Goal: Task Accomplishment & Management: Manage account settings

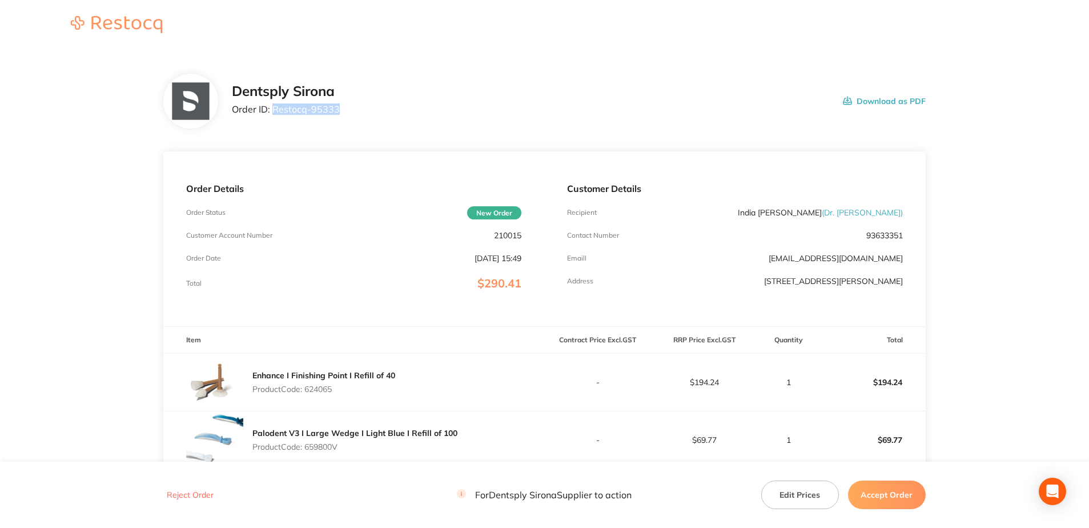
drag, startPoint x: 307, startPoint y: 114, endPoint x: 273, endPoint y: 114, distance: 33.1
click at [273, 114] on div "Dentsply Sirona Order ID: Restocq- 95333 Download as PDF" at bounding box center [579, 100] width 694 height 35
copy p "Restocq- 95333"
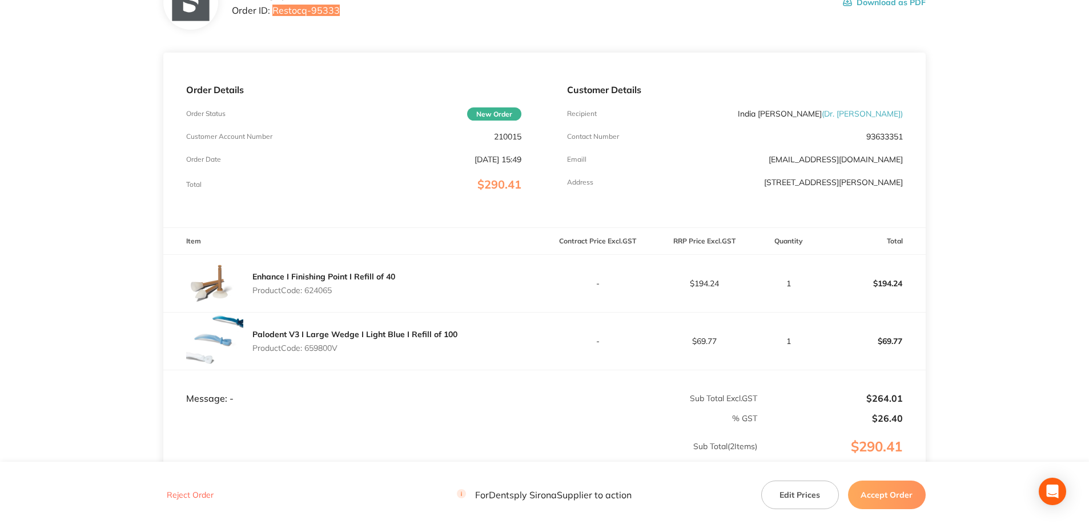
scroll to position [220, 0]
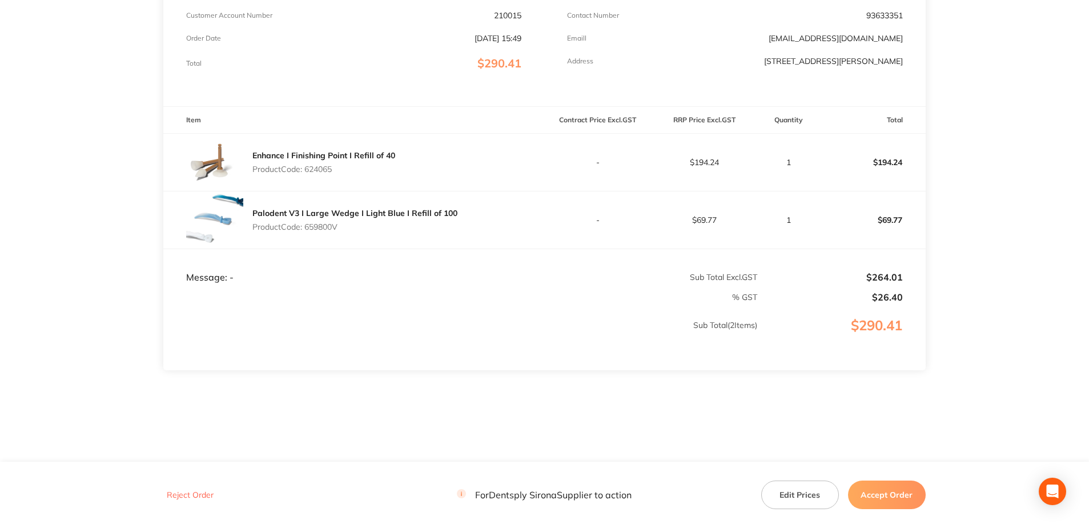
drag, startPoint x: 339, startPoint y: 178, endPoint x: 307, endPoint y: 163, distance: 35.3
click at [307, 163] on div "Enhance I Finishing Point I Refill of 40 Product Code: 624065" at bounding box center [353, 162] width 381 height 57
copy p "624065"
drag, startPoint x: 334, startPoint y: 230, endPoint x: 308, endPoint y: 230, distance: 26.3
click at [308, 230] on p "Product Code: 659800V" at bounding box center [354, 226] width 205 height 9
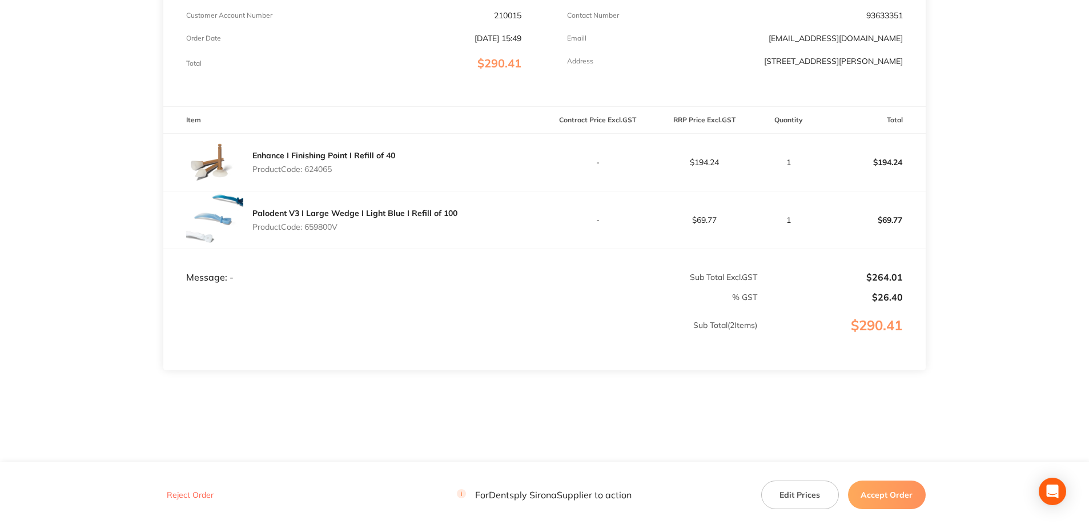
copy p "659800V"
click at [817, 379] on button "Accept Order" at bounding box center [887, 494] width 78 height 29
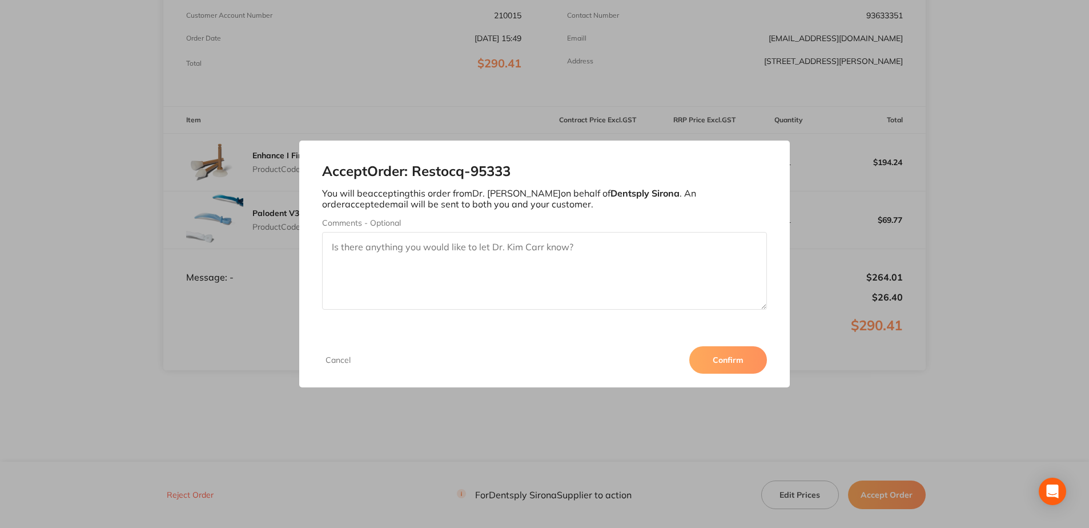
click at [727, 358] on button "Confirm" at bounding box center [728, 359] width 78 height 27
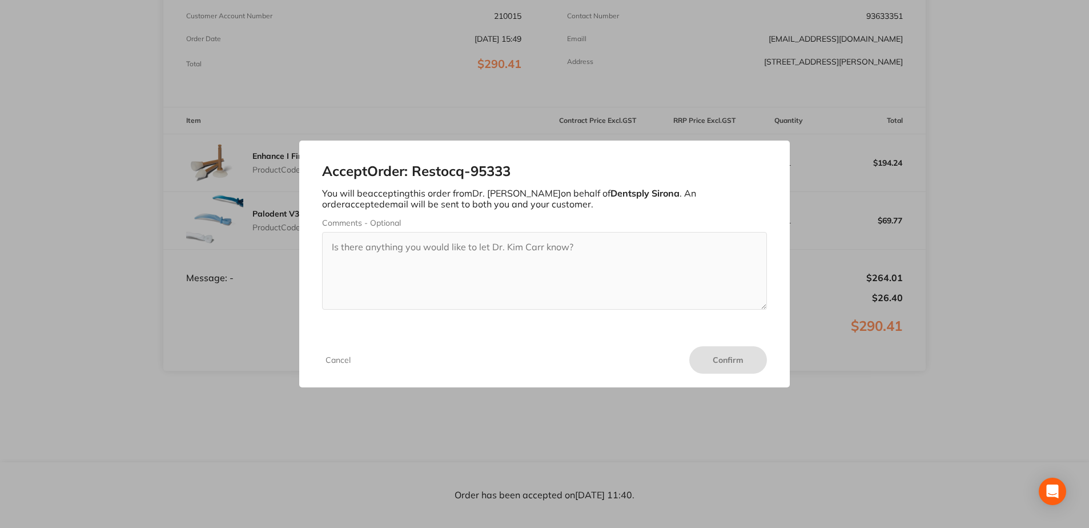
scroll to position [219, 0]
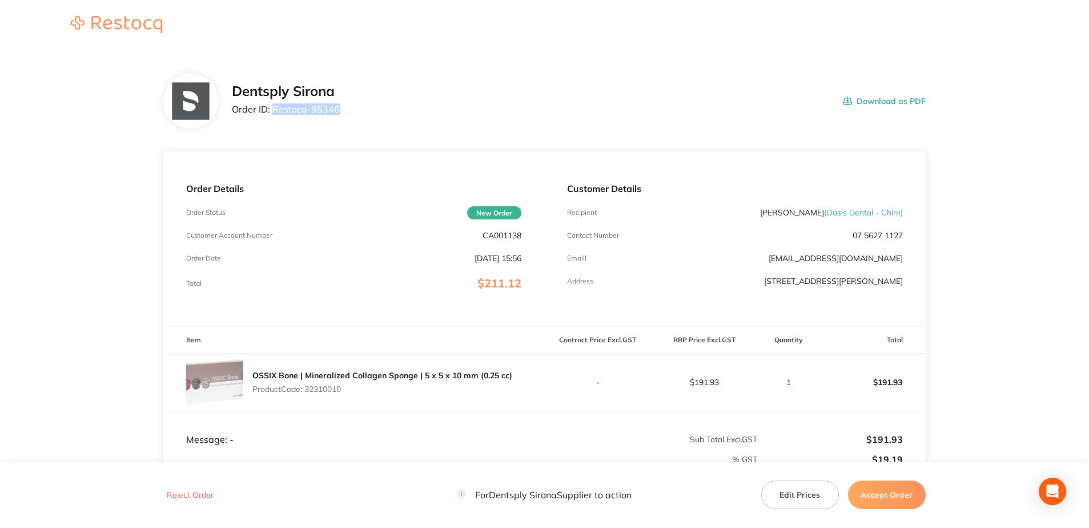
drag, startPoint x: 338, startPoint y: 112, endPoint x: 275, endPoint y: 110, distance: 63.4
click at [275, 110] on div "Dentsply Sirona Order ID: Restocq- 95346 Download as PDF" at bounding box center [579, 100] width 694 height 35
copy p "Restocq- 95346"
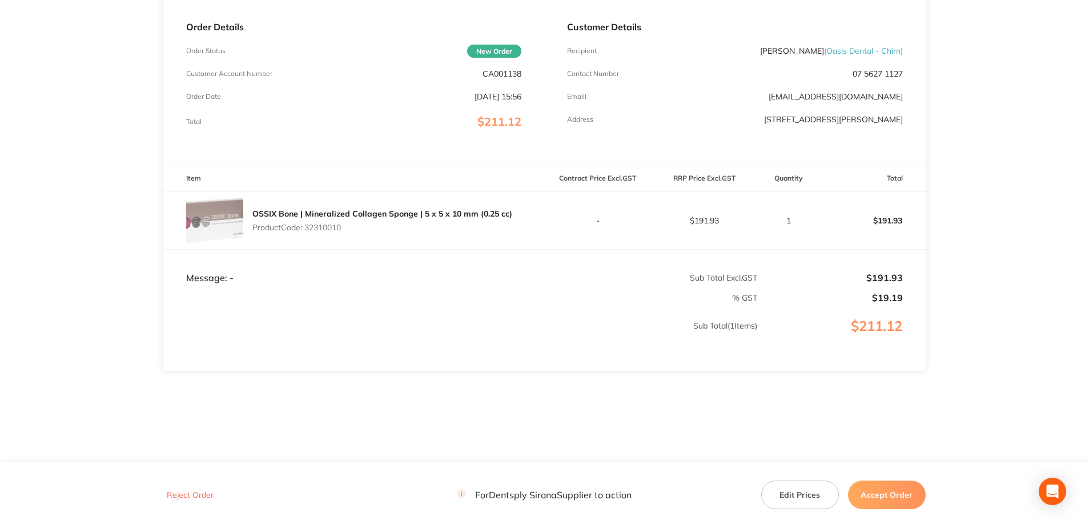
scroll to position [162, 0]
drag, startPoint x: 332, startPoint y: 235, endPoint x: 306, endPoint y: 233, distance: 25.8
click at [306, 233] on div "OSSIX Bone | Mineralized Collagen Sponge | 5 x 5 x 10 mm (0.25 cc) Product Code…" at bounding box center [353, 219] width 381 height 57
copy p "32310010"
click at [814, 379] on button "Accept Order" at bounding box center [887, 494] width 78 height 29
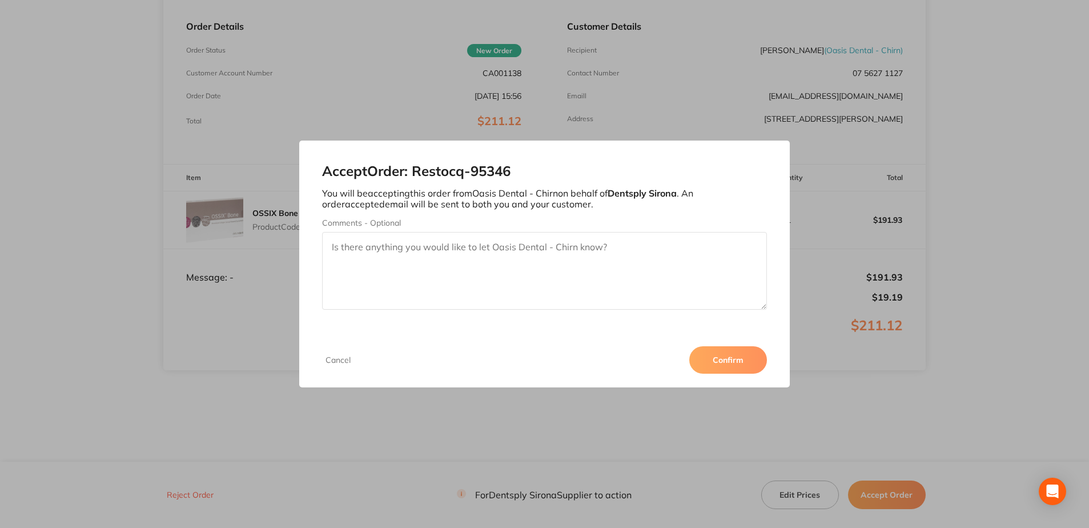
click at [730, 360] on button "Confirm" at bounding box center [728, 359] width 78 height 27
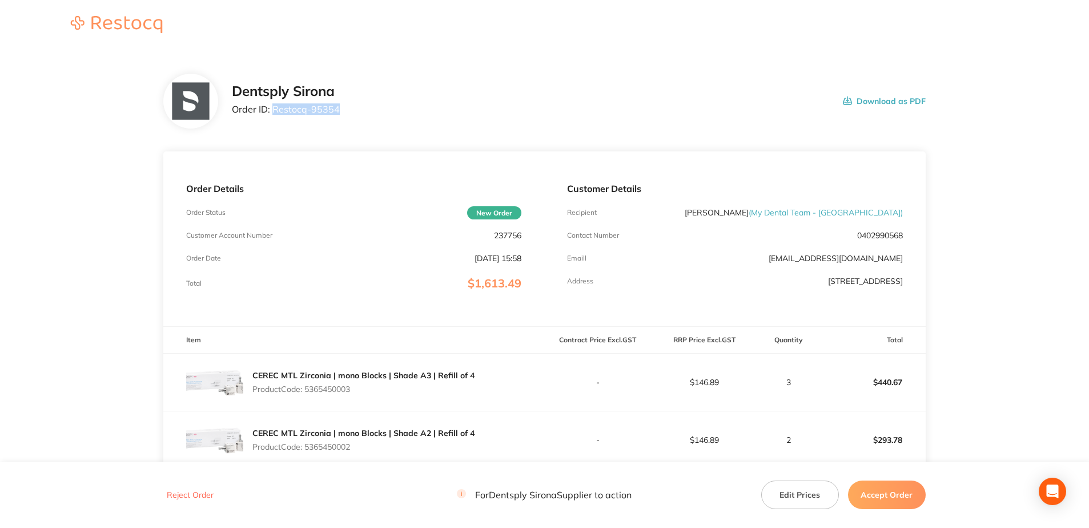
drag, startPoint x: 344, startPoint y: 114, endPoint x: 273, endPoint y: 107, distance: 71.6
click at [273, 107] on div "Dentsply Sirona Order ID: Restocq- 95354 Download as PDF" at bounding box center [579, 100] width 694 height 35
copy p "Restocq- 95354"
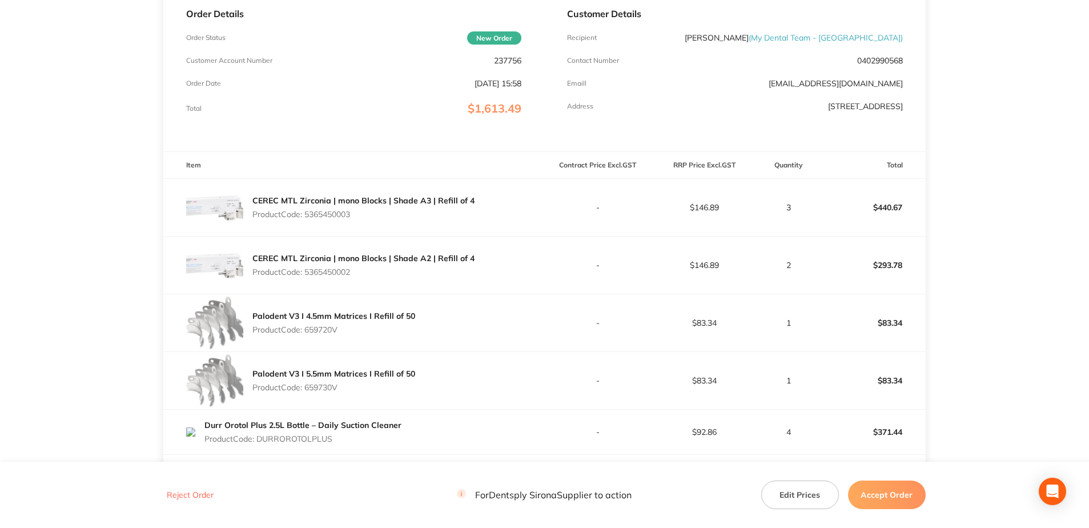
scroll to position [228, 0]
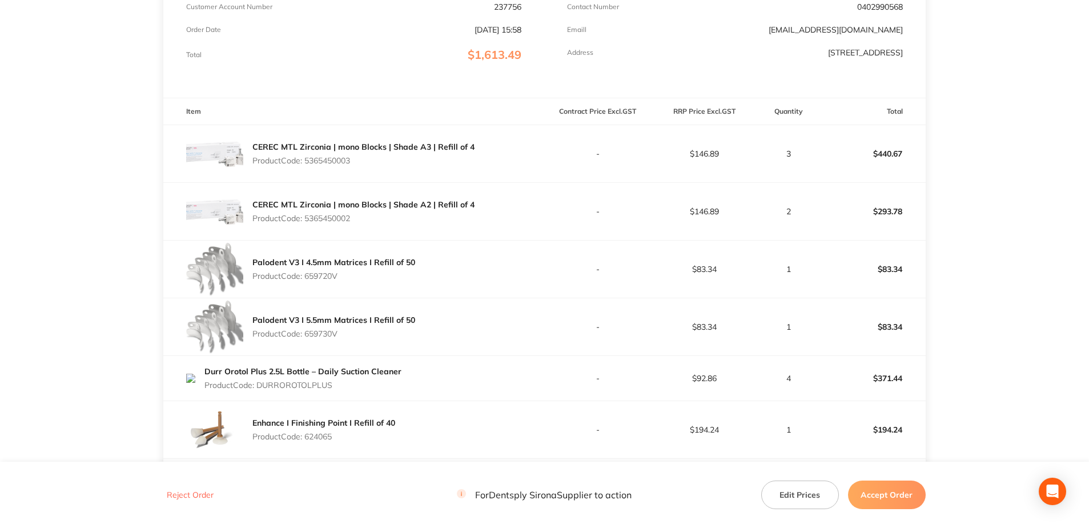
drag, startPoint x: 356, startPoint y: 162, endPoint x: 308, endPoint y: 158, distance: 48.7
click at [308, 158] on p "Product Code: 5365450003" at bounding box center [363, 160] width 222 height 9
copy p "5365450003"
drag, startPoint x: 354, startPoint y: 218, endPoint x: 305, endPoint y: 219, distance: 48.5
click at [305, 219] on p "Product Code: 5365450002" at bounding box center [363, 218] width 222 height 9
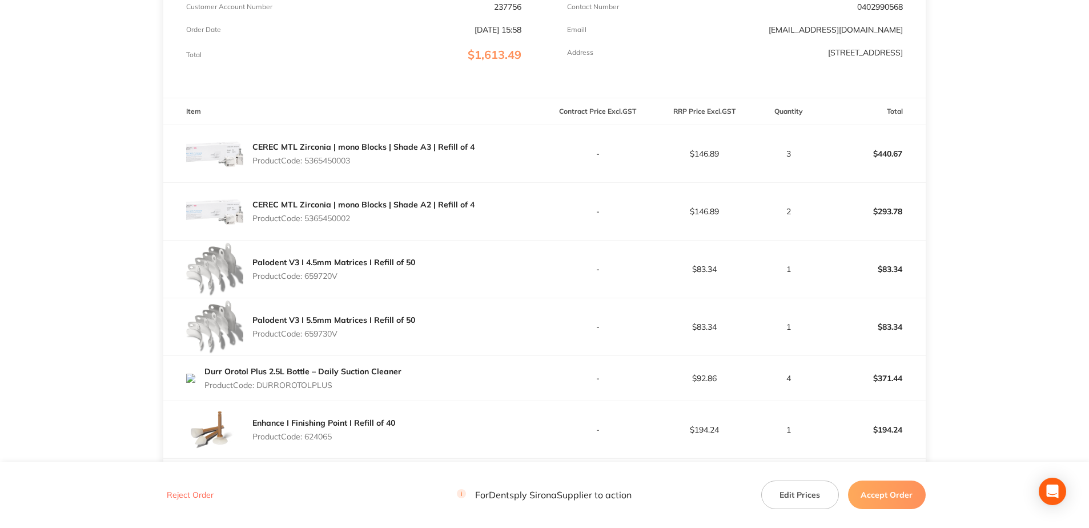
copy p "5365450002"
drag, startPoint x: 329, startPoint y: 278, endPoint x: 306, endPoint y: 277, distance: 23.4
click at [306, 277] on p "Product Code: 659720V" at bounding box center [333, 275] width 163 height 9
copy p "659720V"
drag, startPoint x: 340, startPoint y: 332, endPoint x: 307, endPoint y: 332, distance: 33.1
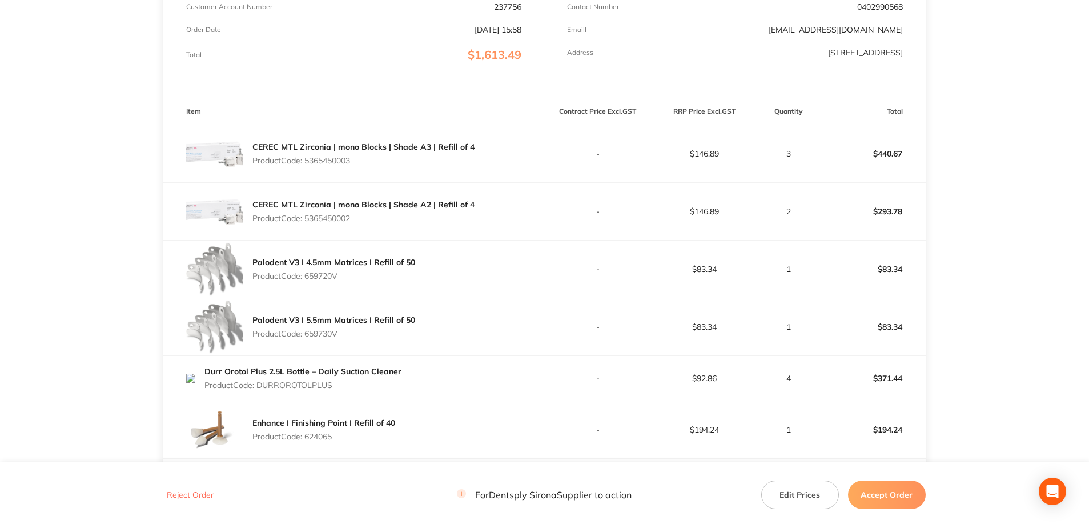
click at [307, 332] on p "Product Code: 659730V" at bounding box center [333, 333] width 163 height 9
copy p "659730V"
drag, startPoint x: 323, startPoint y: 386, endPoint x: 259, endPoint y: 388, distance: 64.0
click at [259, 388] on p "Product Code: DURROROTOLPLUS" at bounding box center [302, 384] width 197 height 9
copy p "DURROROTOLPLUS"
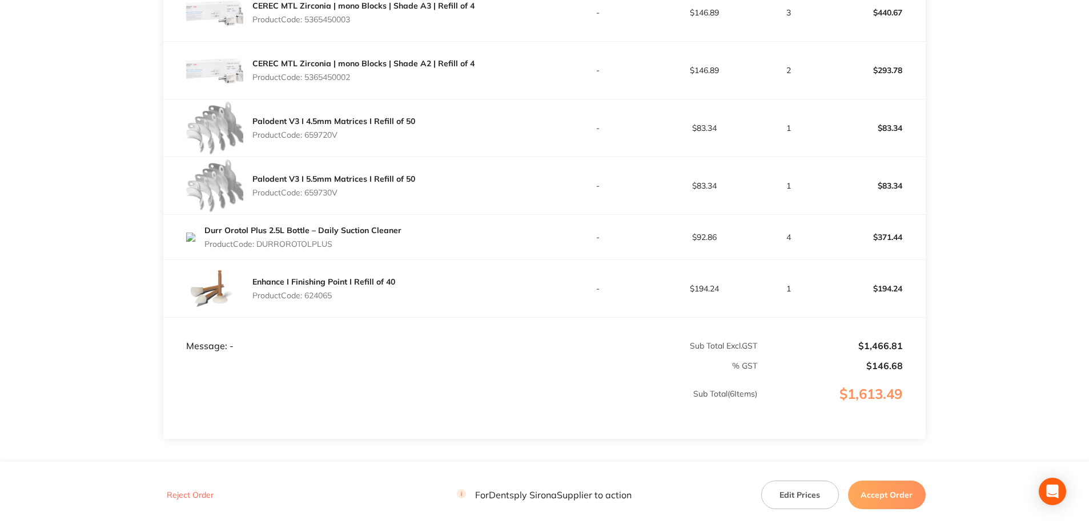
scroll to position [400, 0]
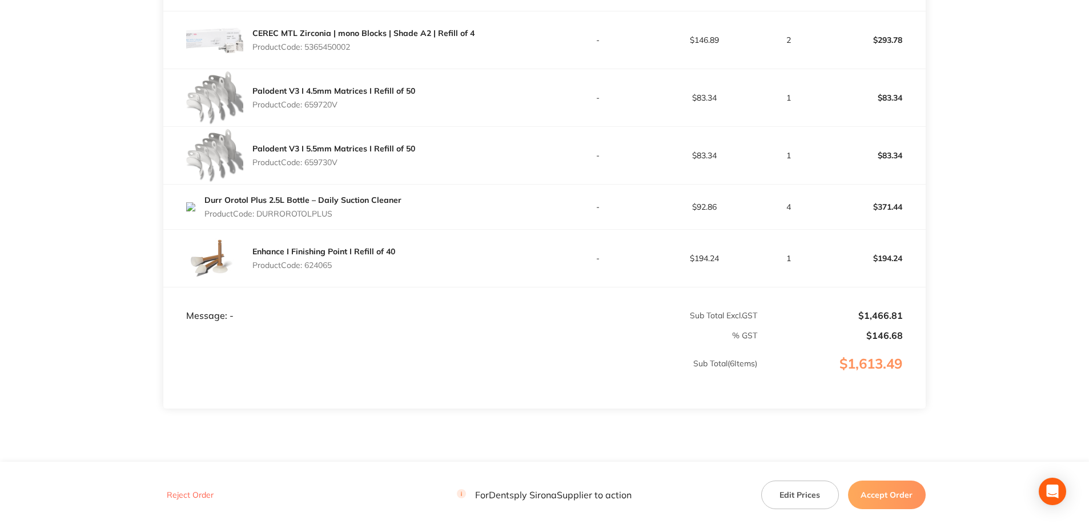
drag, startPoint x: 335, startPoint y: 269, endPoint x: 307, endPoint y: 267, distance: 28.1
click at [307, 267] on div "Enhance I Finishing Point I Refill of 40 Product Code: 624065" at bounding box center [323, 258] width 143 height 32
copy p "624065"
click at [885, 504] on button "Accept Order" at bounding box center [887, 494] width 78 height 29
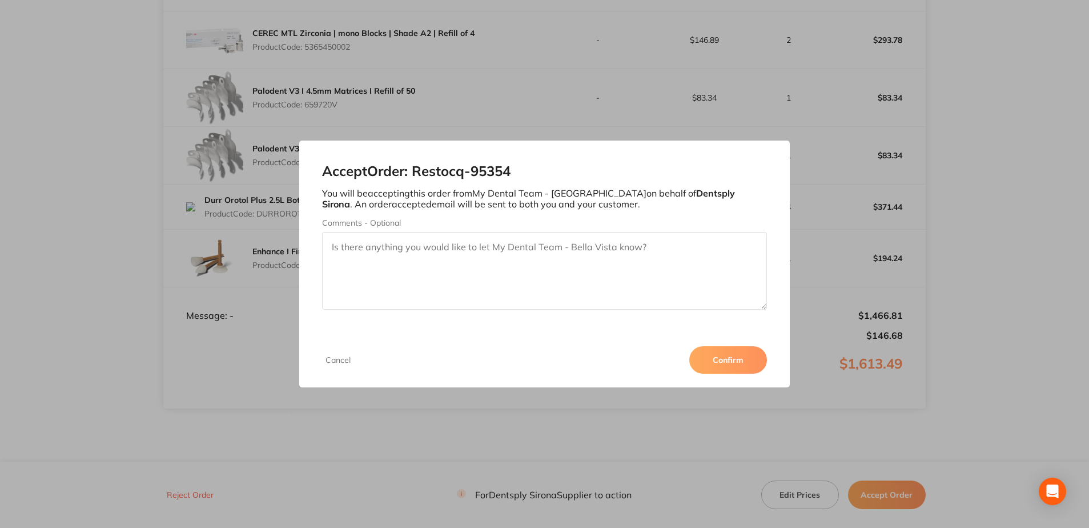
click at [706, 352] on button "Confirm" at bounding box center [728, 359] width 78 height 27
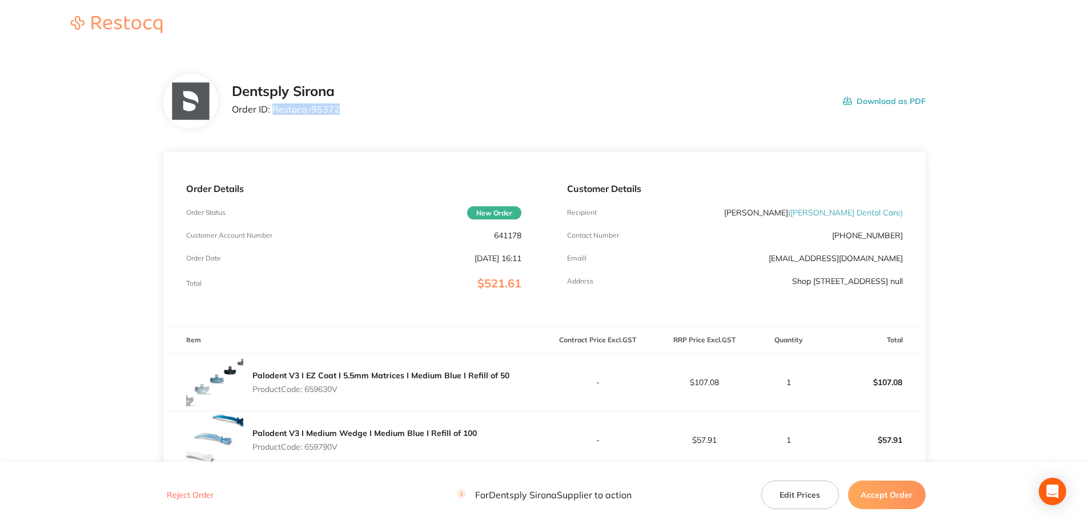
drag, startPoint x: 328, startPoint y: 115, endPoint x: 273, endPoint y: 115, distance: 54.2
click at [273, 115] on div "Dentsply Sirona Order ID: Restocq- 95372 Download as PDF" at bounding box center [579, 100] width 694 height 35
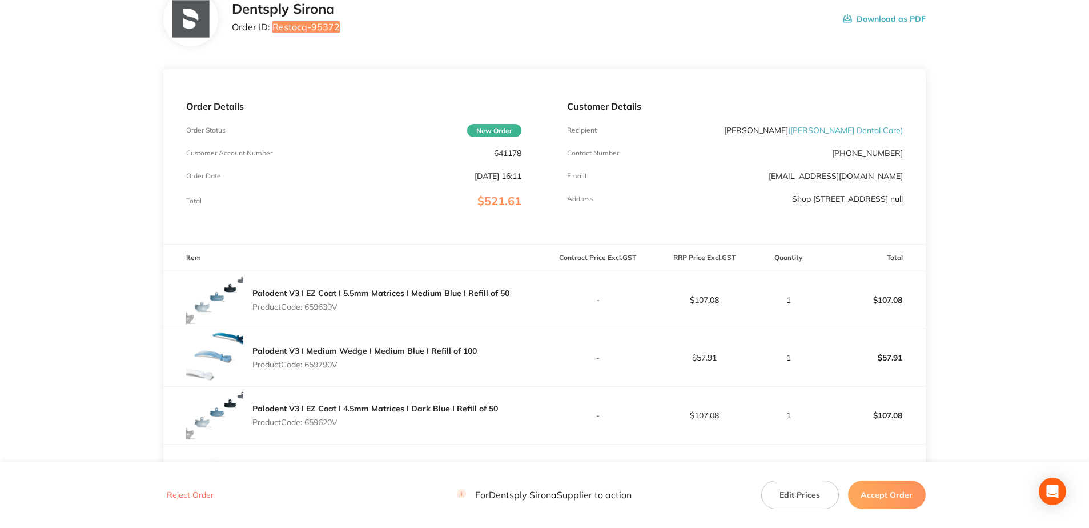
scroll to position [228, 0]
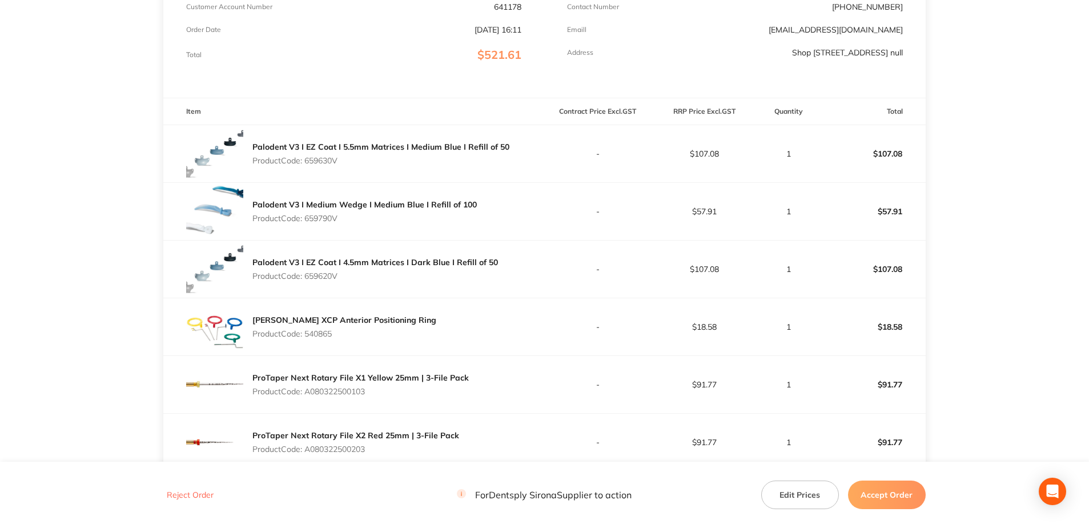
drag, startPoint x: 340, startPoint y: 167, endPoint x: 308, endPoint y: 165, distance: 31.5
click at [308, 165] on p "Product Code: 659630V" at bounding box center [380, 160] width 257 height 9
copy p "659630V"
drag, startPoint x: 341, startPoint y: 224, endPoint x: 308, endPoint y: 224, distance: 33.7
click at [308, 223] on p "Product Code: 659790V" at bounding box center [364, 218] width 224 height 9
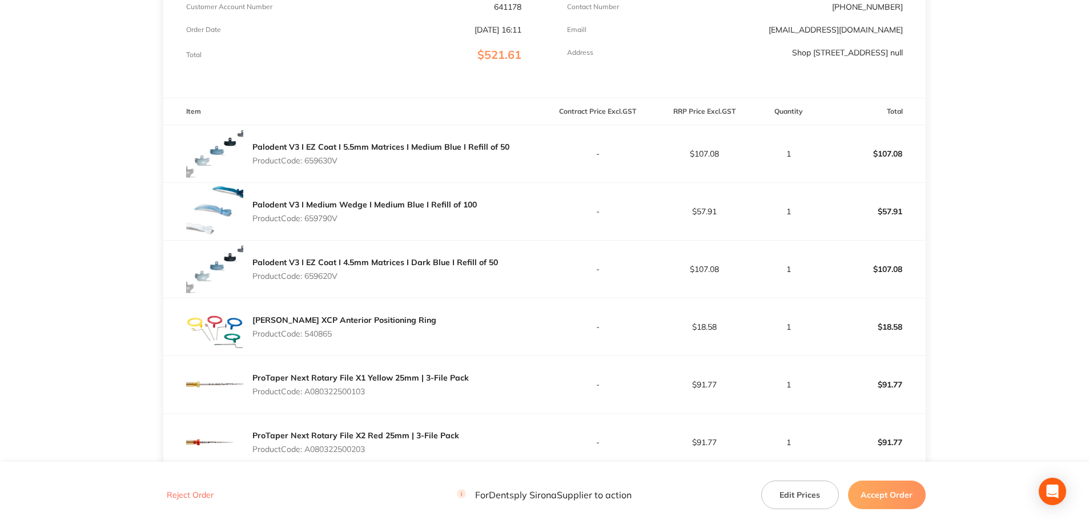
copy p "659790V"
drag, startPoint x: 343, startPoint y: 285, endPoint x: 307, endPoint y: 285, distance: 36.0
click at [307, 280] on p "Product Code: 659620V" at bounding box center [375, 275] width 246 height 9
copy p "659620V"
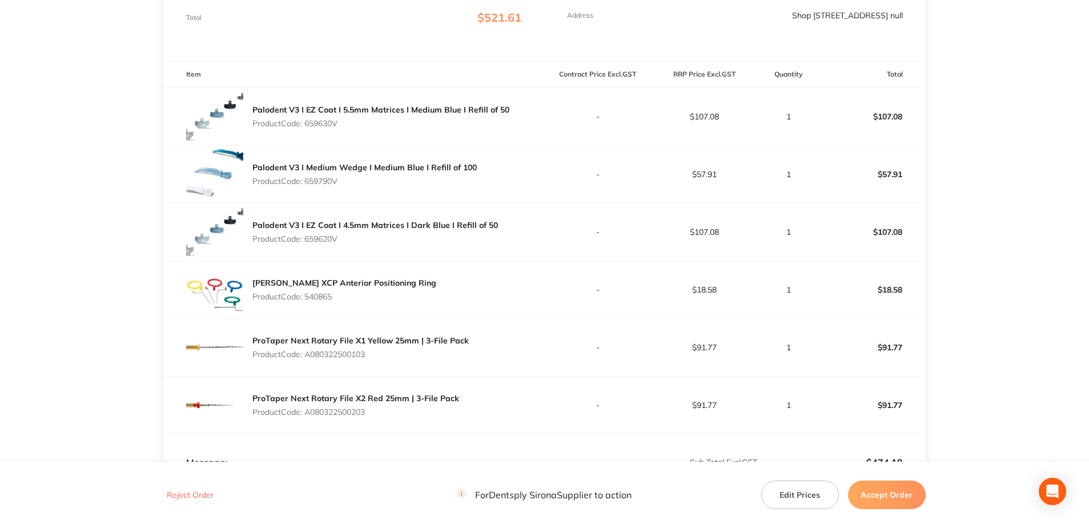
scroll to position [285, 0]
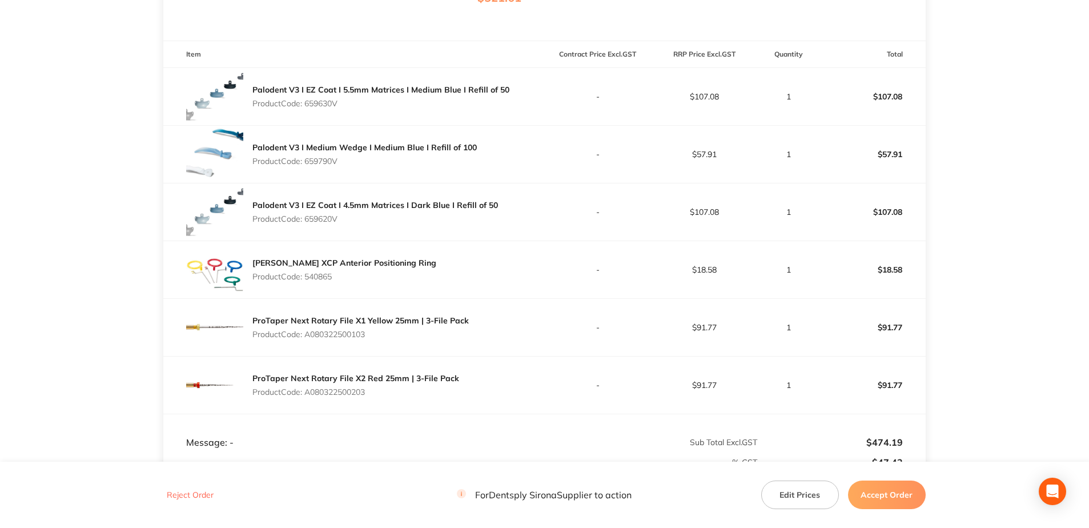
drag, startPoint x: 337, startPoint y: 285, endPoint x: 306, endPoint y: 285, distance: 31.4
click at [306, 281] on p "Product Code: 540865" at bounding box center [344, 276] width 184 height 9
copy p "540865"
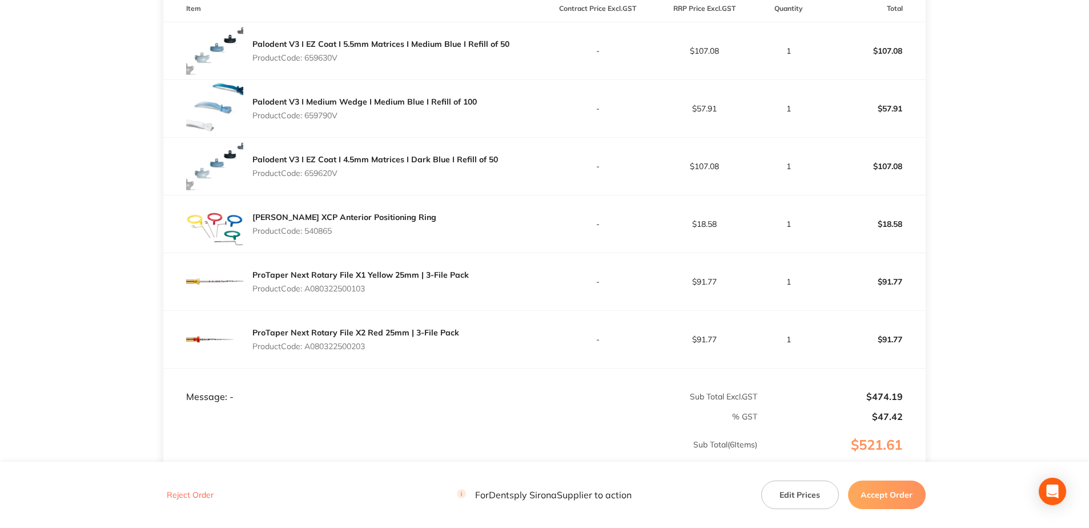
scroll to position [400, 0]
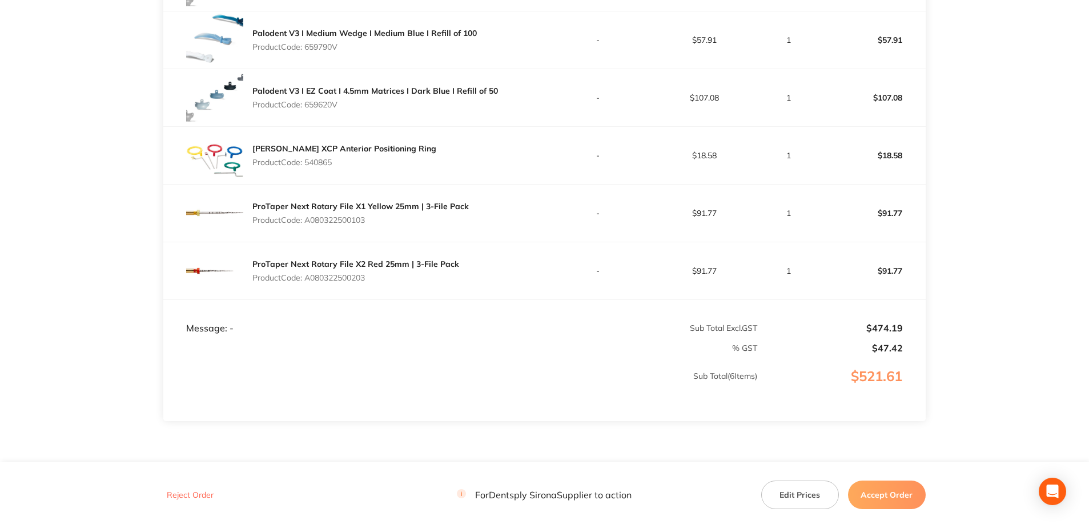
drag, startPoint x: 368, startPoint y: 228, endPoint x: 308, endPoint y: 228, distance: 60.5
click at [308, 224] on p "Product Code: A080322500103" at bounding box center [360, 219] width 216 height 9
copy p "A080322500103"
drag, startPoint x: 374, startPoint y: 280, endPoint x: 307, endPoint y: 289, distance: 67.4
click at [307, 287] on div "ProTaper Next Rotary File X2 Red 25mm | 3-File Pack Product Code: A080322500203" at bounding box center [355, 271] width 207 height 32
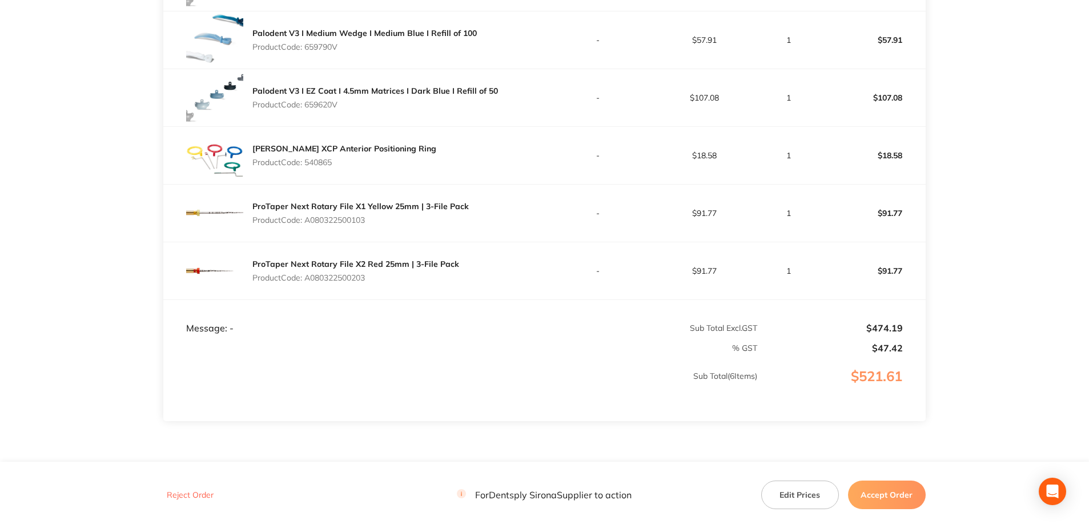
copy p "A080322500203"
drag, startPoint x: 882, startPoint y: 492, endPoint x: 882, endPoint y: 484, distance: 8.6
click at [882, 492] on button "Accept Order" at bounding box center [887, 494] width 78 height 29
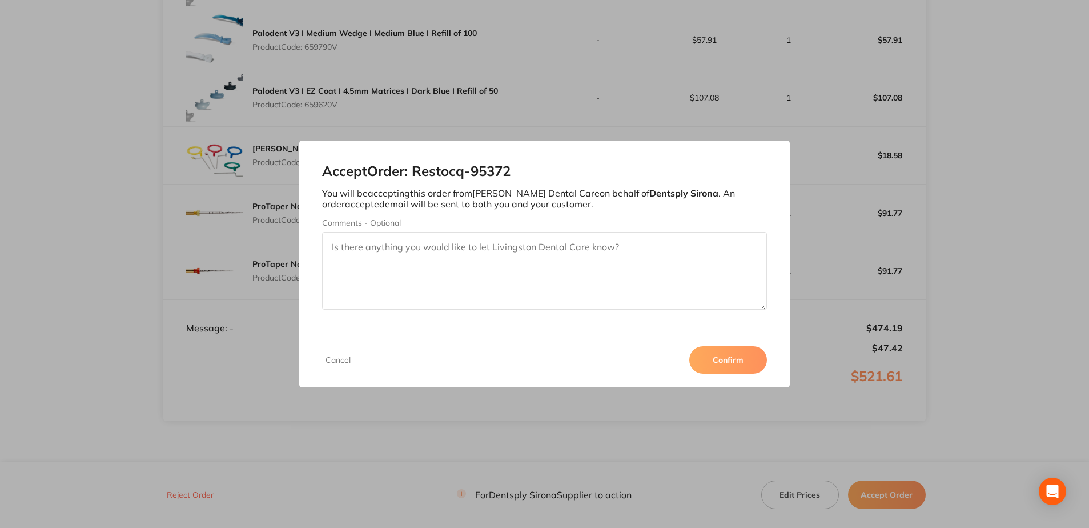
click at [753, 356] on button "Confirm" at bounding box center [728, 359] width 78 height 27
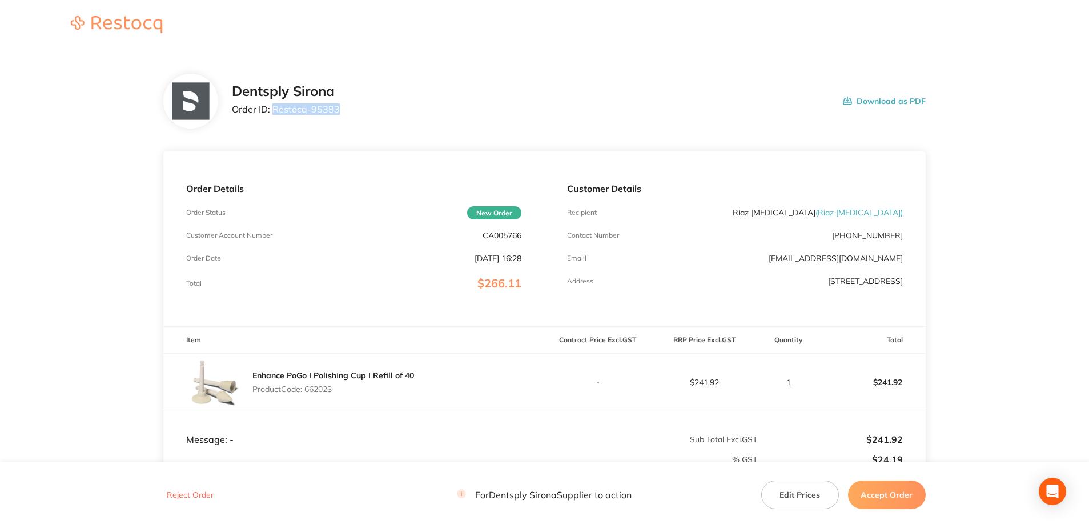
drag, startPoint x: 341, startPoint y: 111, endPoint x: 275, endPoint y: 111, distance: 66.8
click at [275, 111] on div "Dentsply Sirona Order ID: Restocq- 95383 Download as PDF" at bounding box center [579, 100] width 694 height 35
copy p "Restocq- 95383"
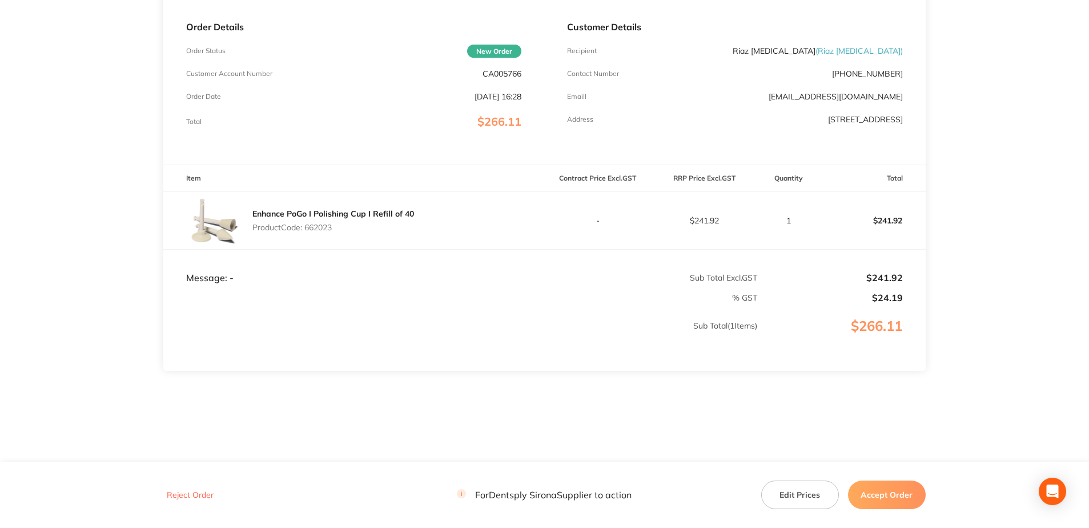
scroll to position [162, 0]
drag, startPoint x: 323, startPoint y: 230, endPoint x: 306, endPoint y: 230, distance: 16.6
click at [306, 230] on p "Product Code: 662023" at bounding box center [333, 226] width 162 height 9
copy p "662023"
click at [903, 488] on button "Accept Order" at bounding box center [887, 494] width 78 height 29
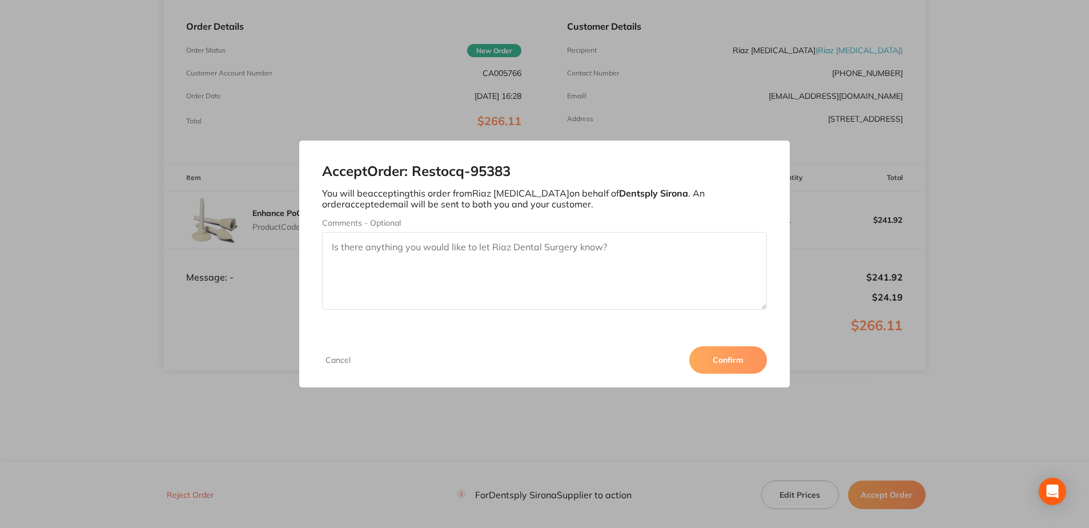
click at [724, 364] on button "Confirm" at bounding box center [728, 359] width 78 height 27
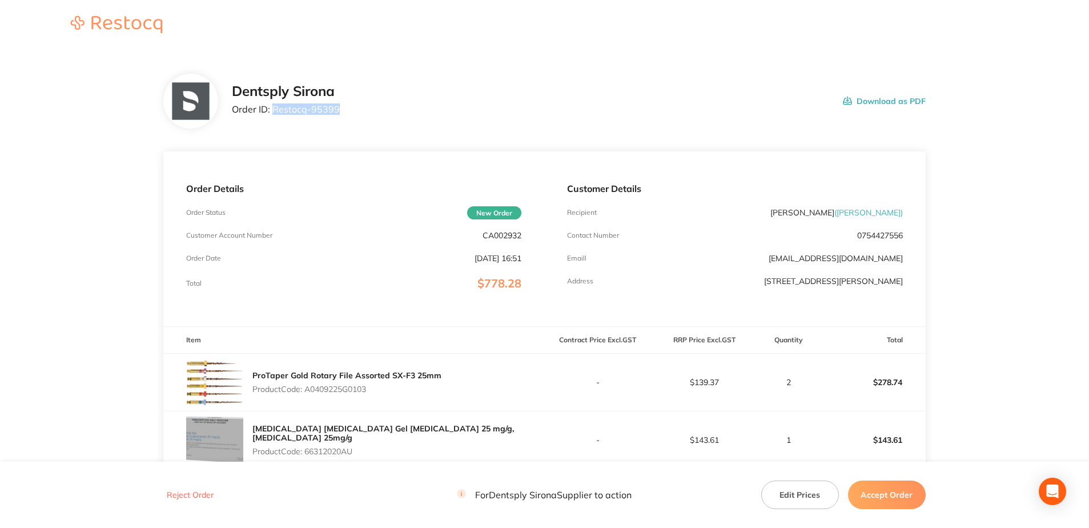
drag, startPoint x: 349, startPoint y: 113, endPoint x: 271, endPoint y: 114, distance: 77.6
click at [271, 114] on div "Dentsply Sirona Order ID: Restocq- 95399 Download as PDF" at bounding box center [579, 100] width 694 height 35
copy p "Restocq- 95399"
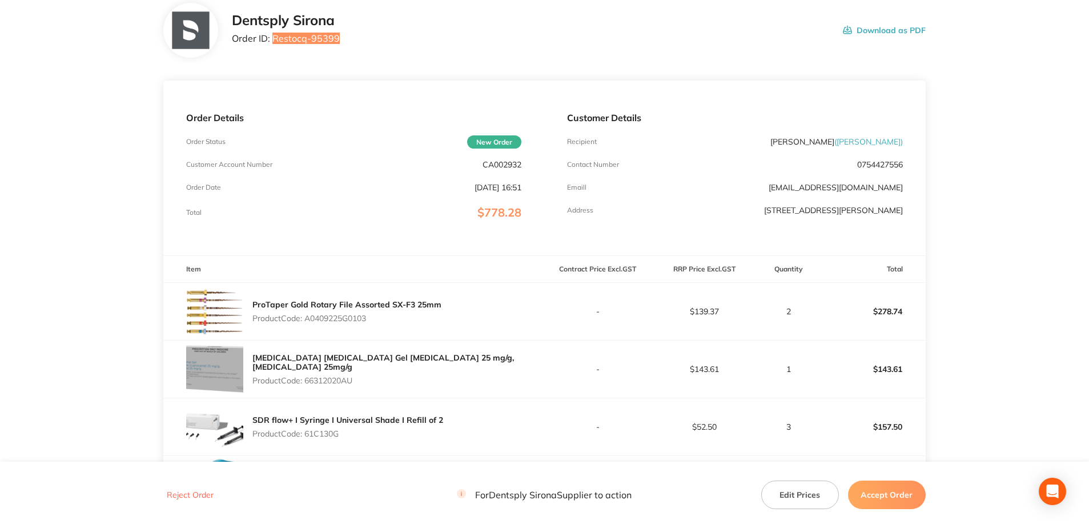
scroll to position [228, 0]
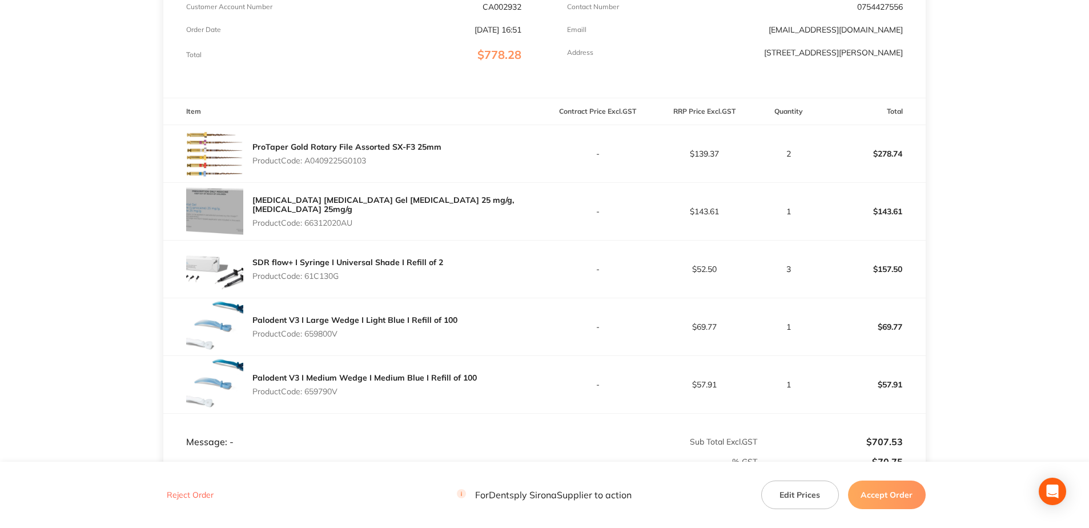
drag, startPoint x: 366, startPoint y: 164, endPoint x: 308, endPoint y: 165, distance: 58.2
click at [308, 165] on p "Product Code: A0409225G0103" at bounding box center [346, 160] width 189 height 9
copy p "A0409225G0103"
drag, startPoint x: 361, startPoint y: 220, endPoint x: 307, endPoint y: 219, distance: 53.7
click at [307, 219] on p "Product Code: 66312020AU" at bounding box center [398, 222] width 292 height 9
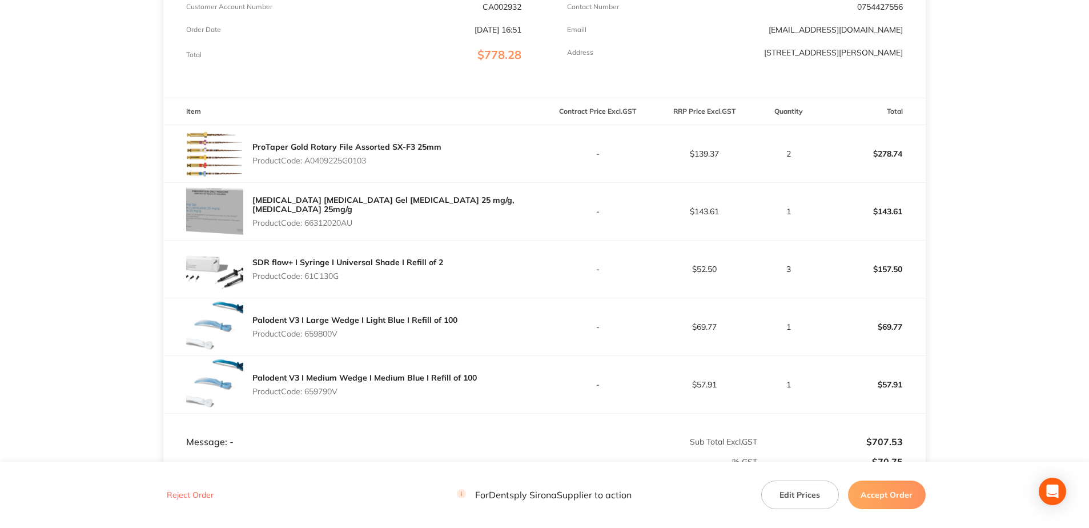
copy p "66312020AU"
drag, startPoint x: 342, startPoint y: 277, endPoint x: 308, endPoint y: 277, distance: 33.7
click at [308, 277] on p "Product Code: 61C130G" at bounding box center [347, 275] width 191 height 9
copy p "61C130G"
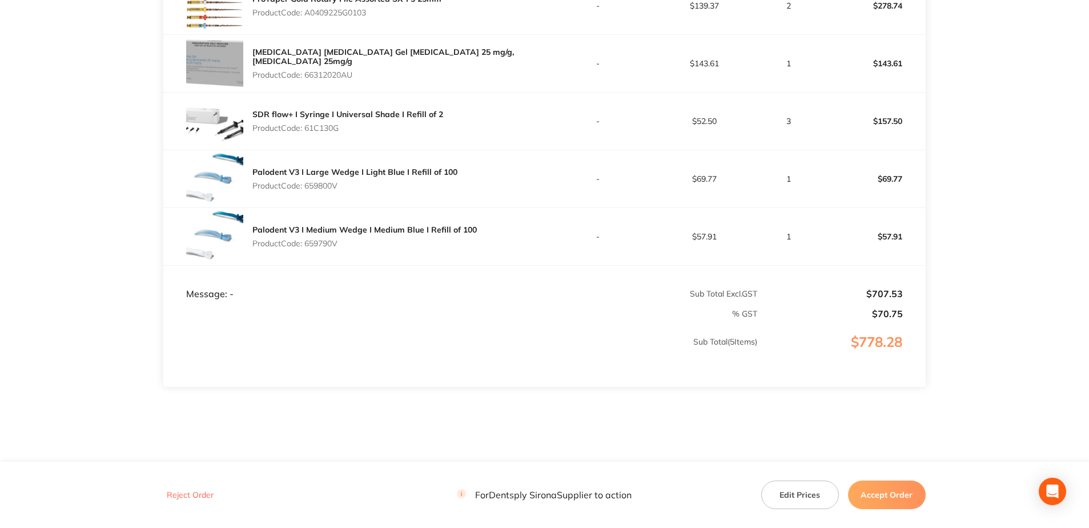
scroll to position [393, 0]
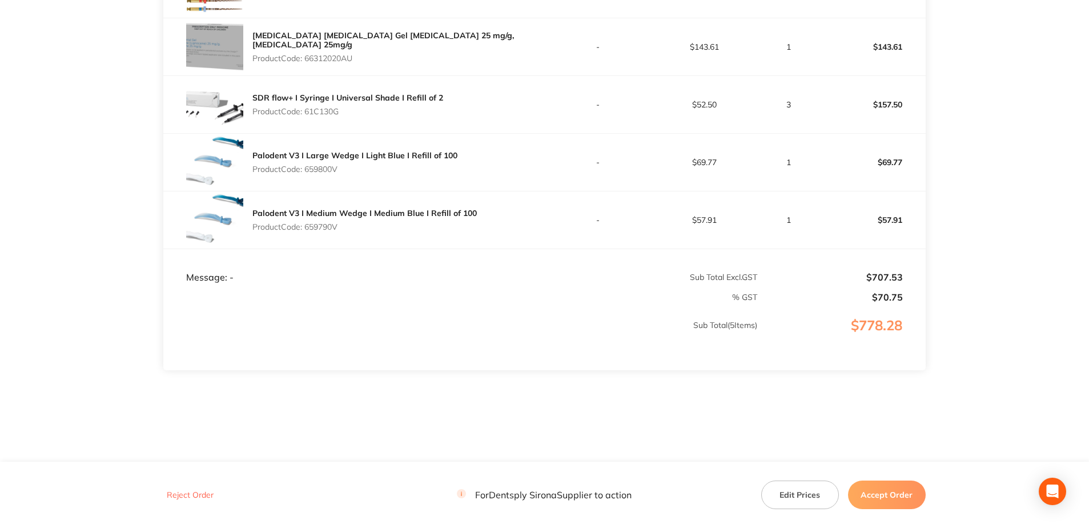
drag, startPoint x: 341, startPoint y: 170, endPoint x: 308, endPoint y: 171, distance: 32.5
click at [308, 171] on p "Product Code: 659800V" at bounding box center [354, 168] width 205 height 9
copy p "659800V"
drag, startPoint x: 340, startPoint y: 231, endPoint x: 276, endPoint y: 232, distance: 63.4
click at [307, 230] on p "Product Code: 659790V" at bounding box center [364, 226] width 224 height 9
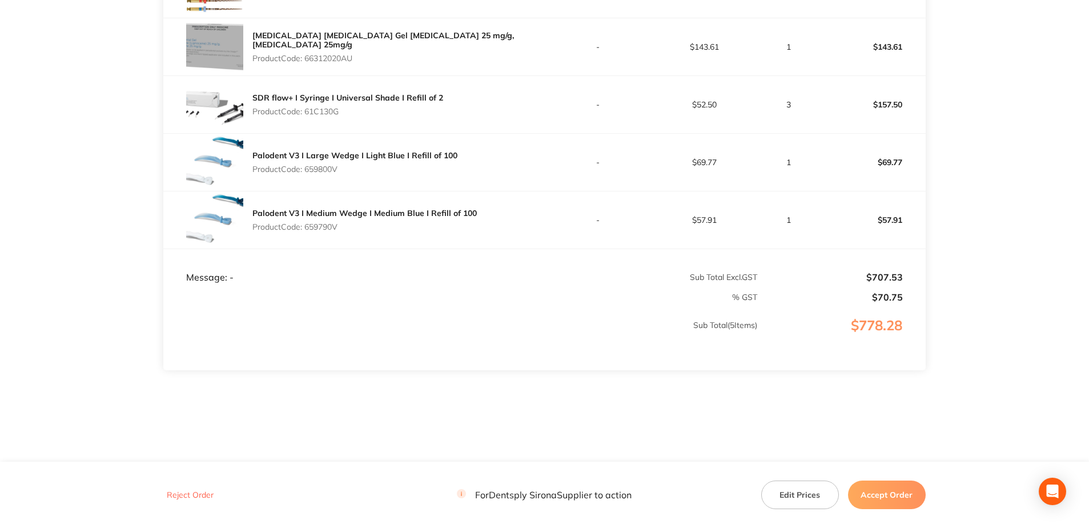
copy p "659790V"
click at [814, 379] on button "Accept Order" at bounding box center [887, 494] width 78 height 29
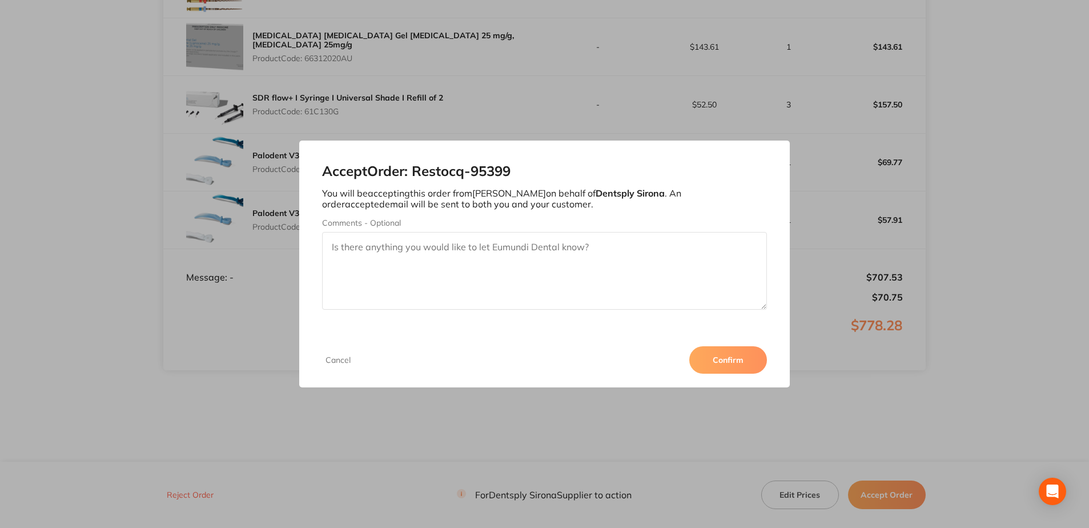
click at [738, 363] on button "Confirm" at bounding box center [728, 359] width 78 height 27
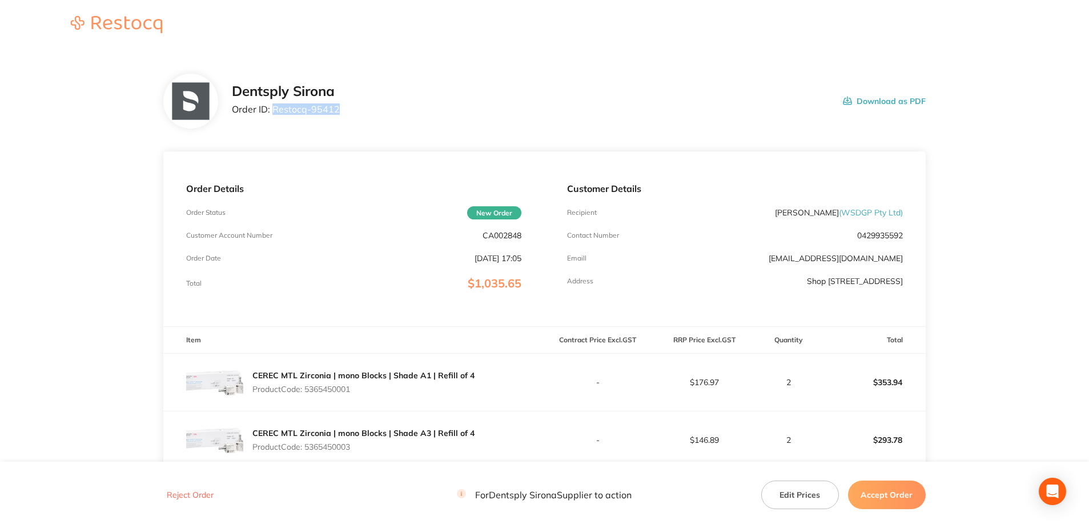
drag, startPoint x: 332, startPoint y: 110, endPoint x: 272, endPoint y: 112, distance: 60.0
click at [272, 112] on div "Dentsply Sirona Order ID: Restocq- 95412 Download as PDF" at bounding box center [579, 100] width 694 height 35
copy p "Restocq- 95412"
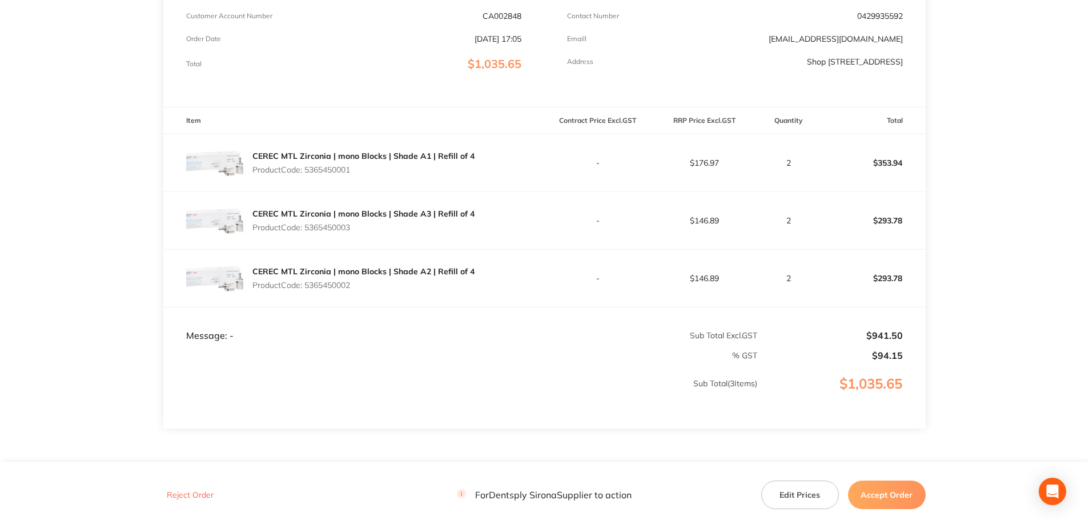
scroll to position [228, 0]
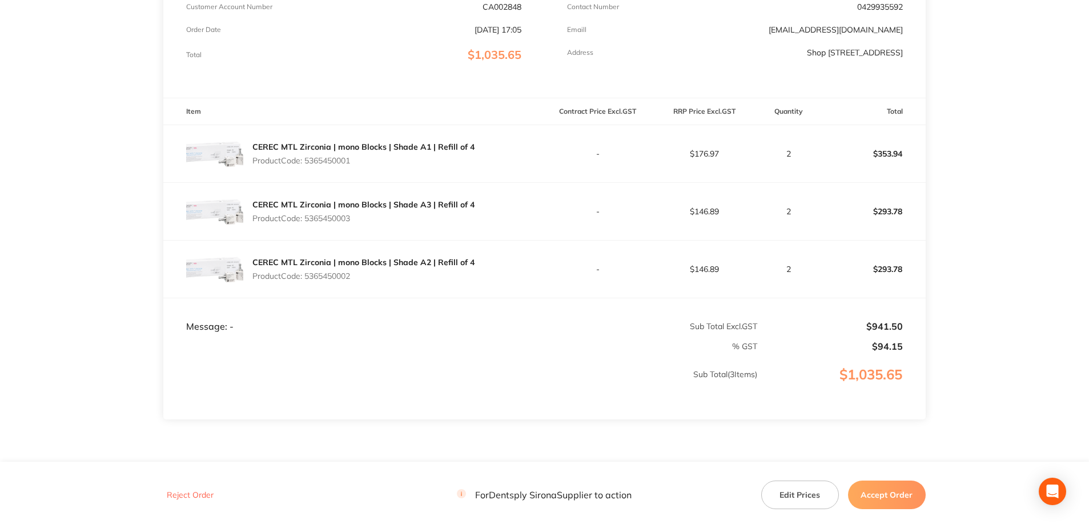
drag, startPoint x: 364, startPoint y: 163, endPoint x: 305, endPoint y: 162, distance: 59.4
click at [305, 162] on p "Product Code: 5365450001" at bounding box center [363, 160] width 222 height 9
copy p "5365450001"
drag, startPoint x: 353, startPoint y: 219, endPoint x: 305, endPoint y: 219, distance: 48.0
click at [305, 219] on p "Product Code: 5365450003" at bounding box center [363, 218] width 222 height 9
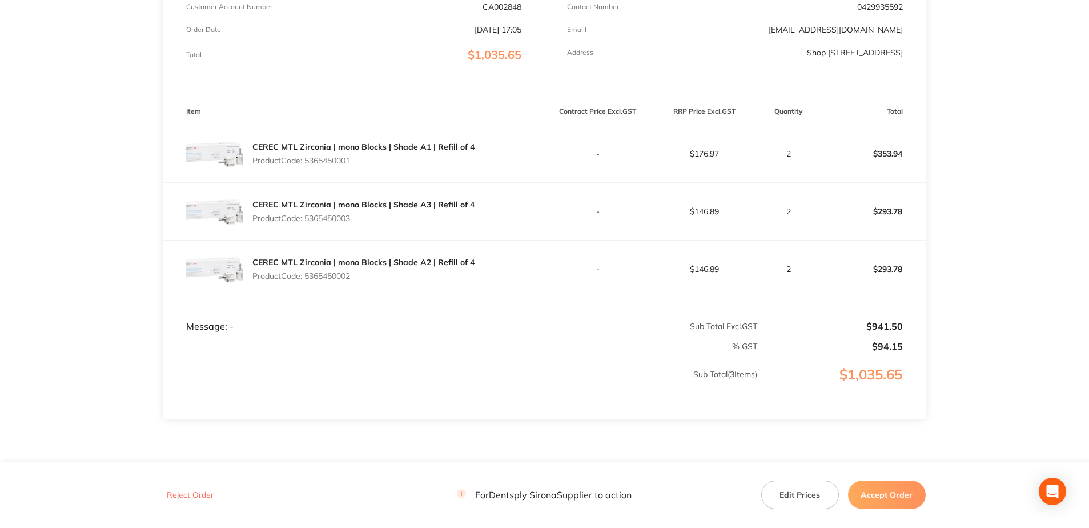
copy p "5365450003"
drag, startPoint x: 352, startPoint y: 277, endPoint x: 308, endPoint y: 277, distance: 44.0
click at [308, 277] on p "Product Code: 5365450002" at bounding box center [363, 275] width 222 height 9
copy p "5365450002"
click at [814, 379] on button "Accept Order" at bounding box center [887, 494] width 78 height 29
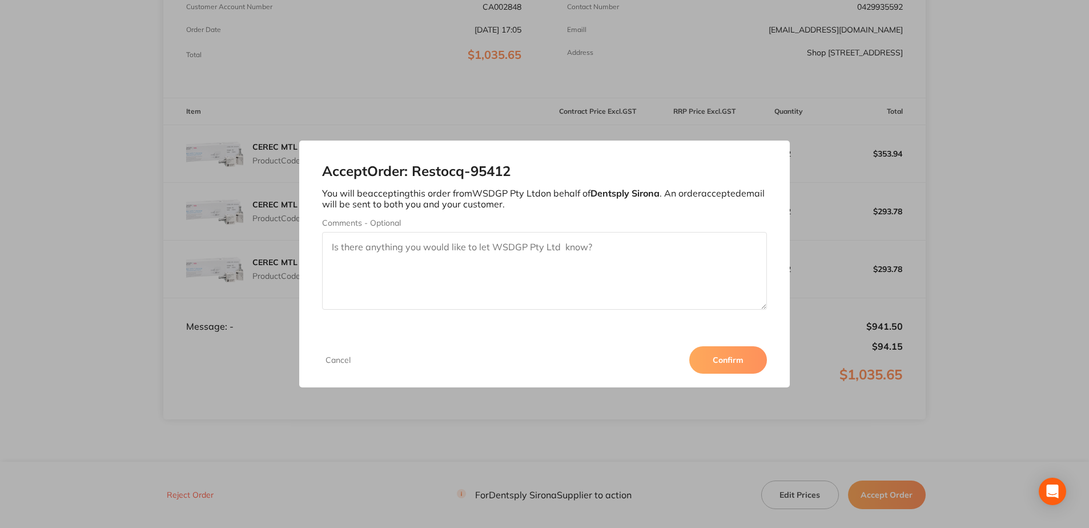
click at [734, 359] on button "Confirm" at bounding box center [728, 359] width 78 height 27
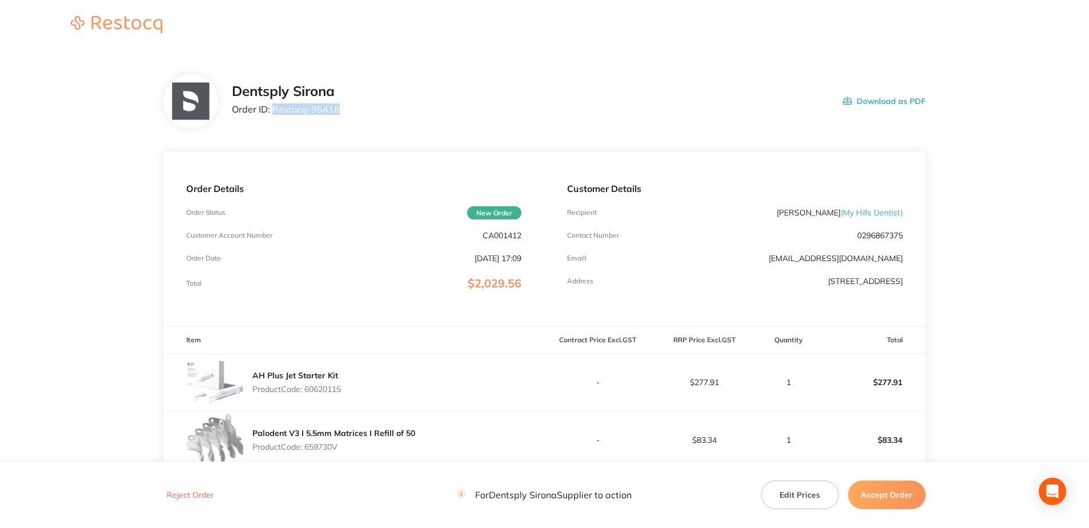
drag, startPoint x: 348, startPoint y: 105, endPoint x: 274, endPoint y: 110, distance: 74.4
click at [274, 110] on div "Dentsply Sirona Order ID: Restocq- 95418 Download as PDF" at bounding box center [579, 100] width 694 height 35
copy p "Restocq- 95418"
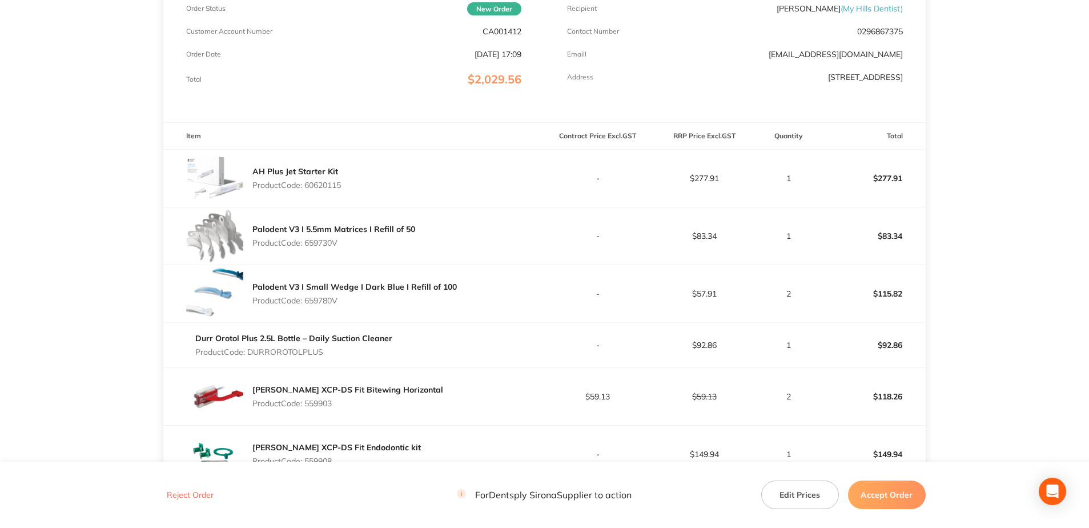
scroll to position [228, 0]
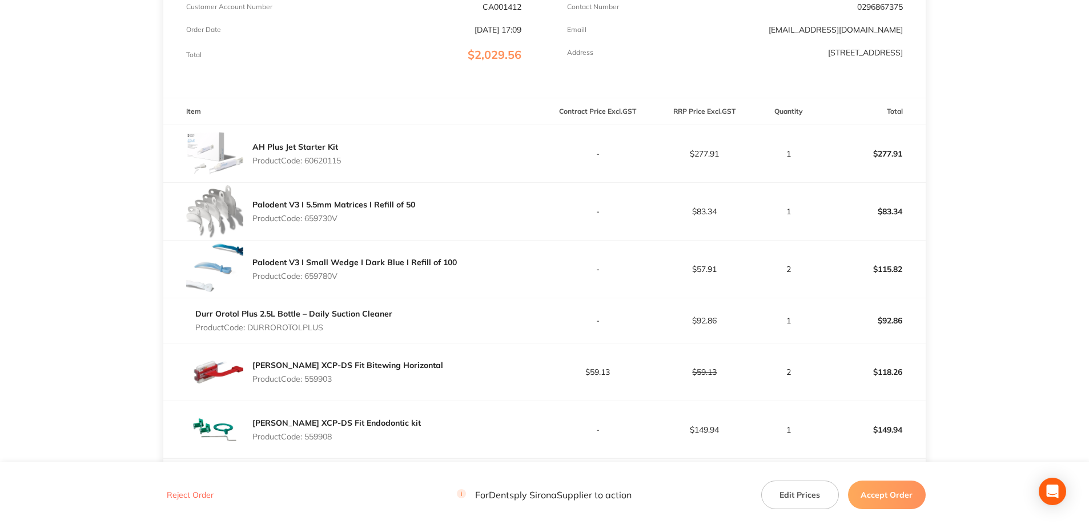
drag, startPoint x: 348, startPoint y: 160, endPoint x: 307, endPoint y: 160, distance: 41.1
click at [307, 160] on div "AH Plus Jet Starter Kit Product Code: 60620115" at bounding box center [353, 153] width 381 height 57
copy p "60620115"
drag, startPoint x: 334, startPoint y: 220, endPoint x: 306, endPoint y: 220, distance: 28.0
click at [306, 220] on p "Product Code: 659730V" at bounding box center [333, 218] width 163 height 9
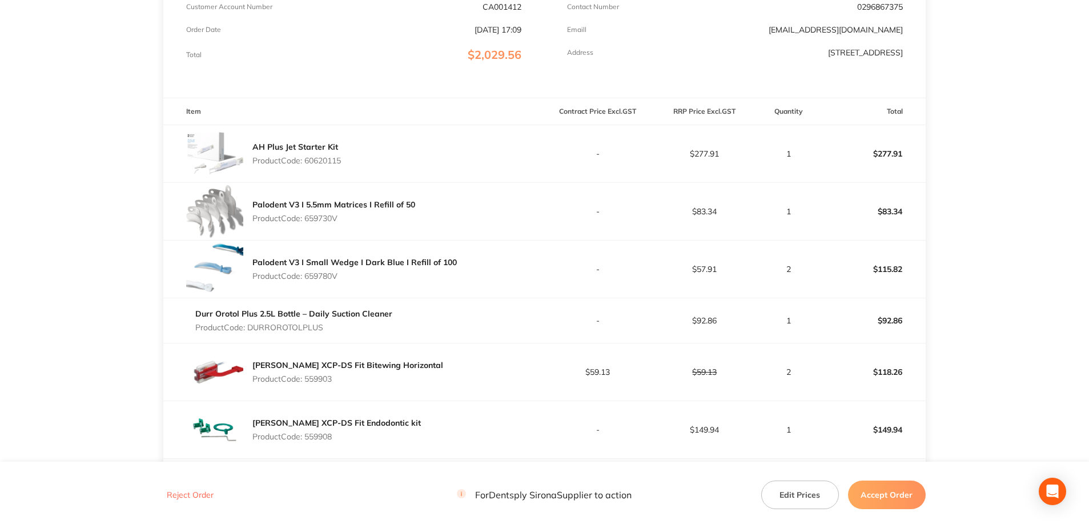
drag, startPoint x: 306, startPoint y: 220, endPoint x: 340, endPoint y: 218, distance: 33.8
click at [340, 218] on p "Product Code: 659730V" at bounding box center [333, 218] width 163 height 9
drag, startPoint x: 344, startPoint y: 218, endPoint x: 307, endPoint y: 218, distance: 37.1
click at [307, 218] on p "Product Code: 659730V" at bounding box center [333, 218] width 163 height 9
copy p "659730V"
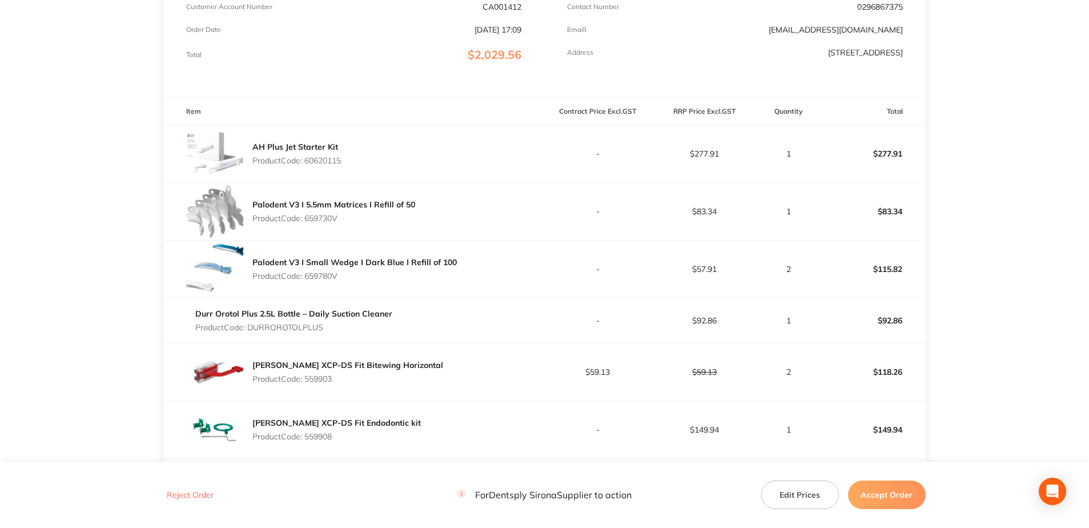
drag, startPoint x: 347, startPoint y: 272, endPoint x: 308, endPoint y: 277, distance: 39.2
click at [308, 277] on p "Product Code: 659780V" at bounding box center [354, 275] width 204 height 9
copy p "659780V"
drag, startPoint x: 332, startPoint y: 330, endPoint x: 258, endPoint y: 330, distance: 74.2
click at [258, 330] on p "Product Code: DURROROTOLPLUS" at bounding box center [293, 327] width 197 height 9
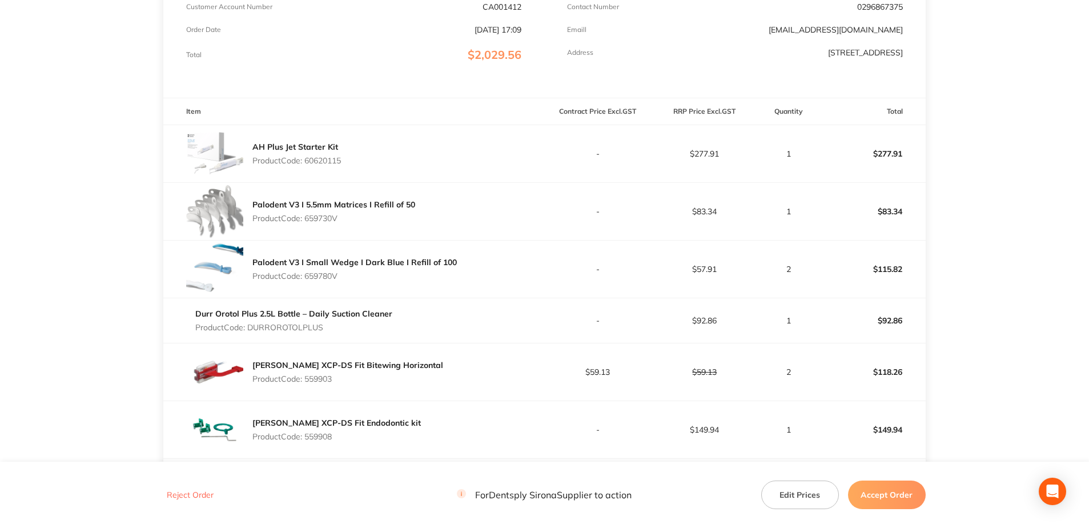
copy p "DURROROTOLPLUS"
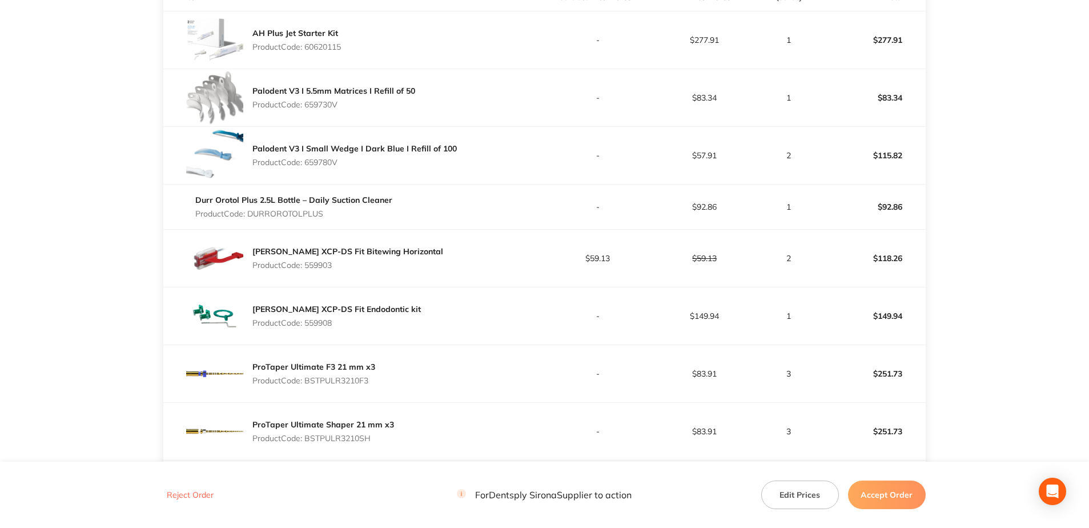
scroll to position [343, 0]
drag, startPoint x: 333, startPoint y: 270, endPoint x: 307, endPoint y: 268, distance: 25.8
click at [307, 268] on div "[PERSON_NAME] XCP-DS Fit Bitewing Horizontal Product Code: 559903" at bounding box center [347, 258] width 191 height 32
copy p "559903"
drag, startPoint x: 335, startPoint y: 325, endPoint x: 307, endPoint y: 324, distance: 28.6
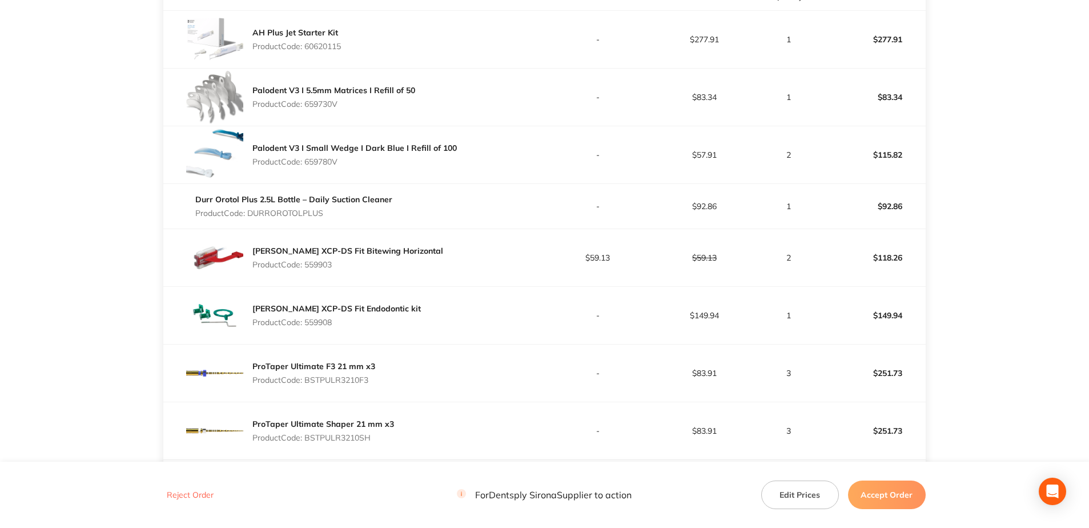
click at [307, 324] on p "Product Code: 559908" at bounding box center [336, 321] width 168 height 9
copy p "559908"
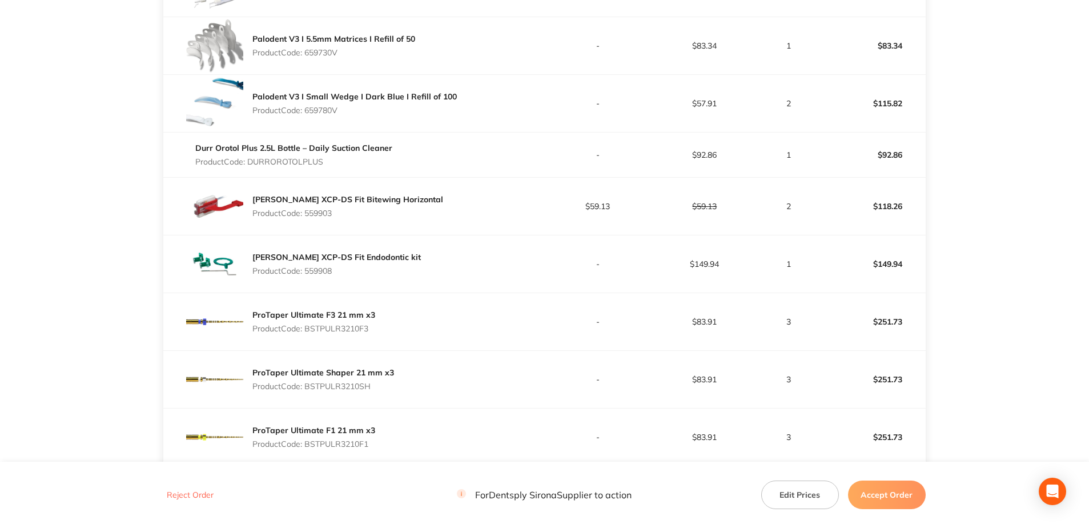
scroll to position [457, 0]
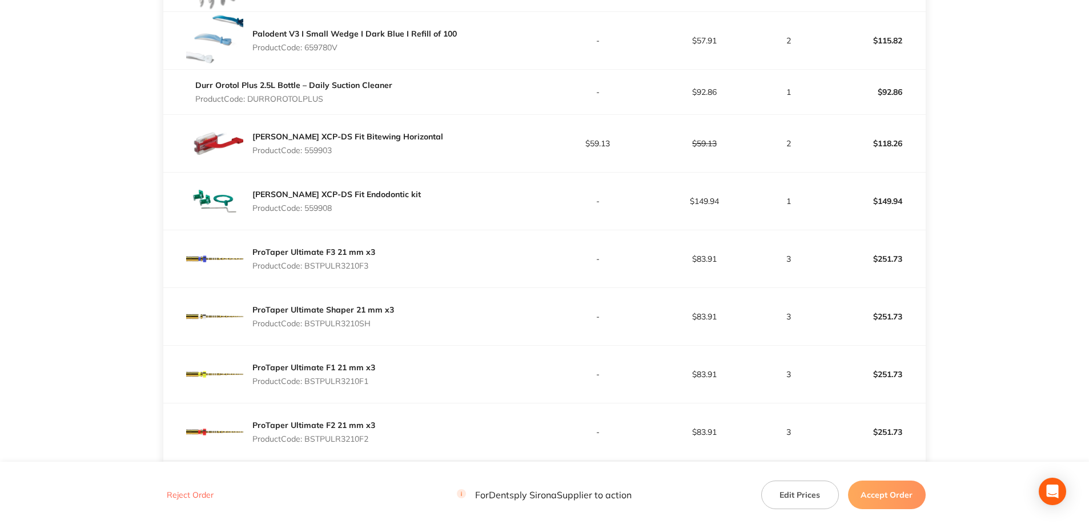
drag, startPoint x: 375, startPoint y: 272, endPoint x: 307, endPoint y: 272, distance: 67.9
click at [307, 272] on div "ProTaper Ultimate F3 21 mm x3 Product Code: BSTPULR3210F3" at bounding box center [353, 258] width 381 height 57
copy p "BSTPULR3210F3"
drag, startPoint x: 359, startPoint y: 326, endPoint x: 307, endPoint y: 325, distance: 51.4
click at [307, 325] on div "ProTaper Ultimate Shaper 21 mm x3 Product Code: BSTPULR3210SH" at bounding box center [323, 316] width 142 height 32
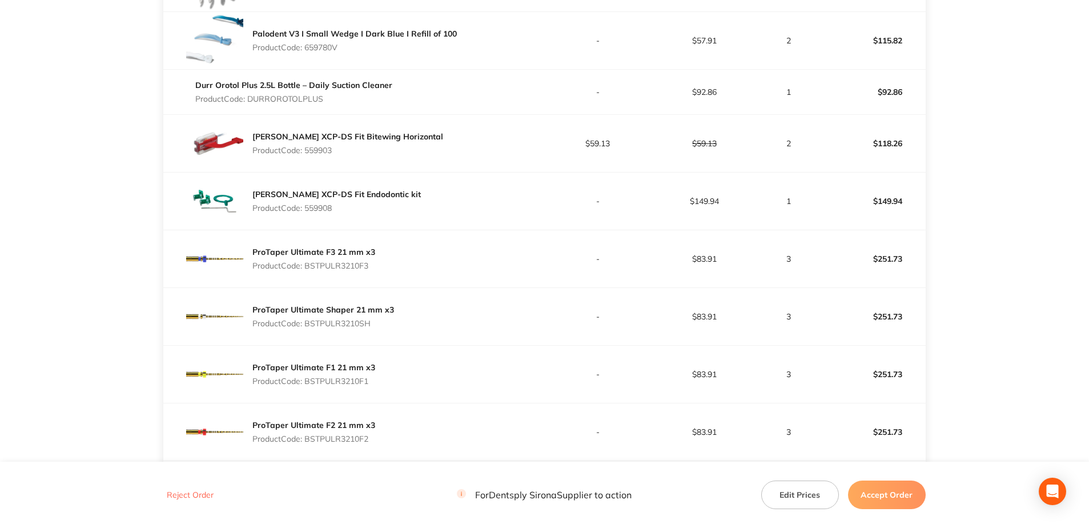
copy p "BSTPULR3210SH"
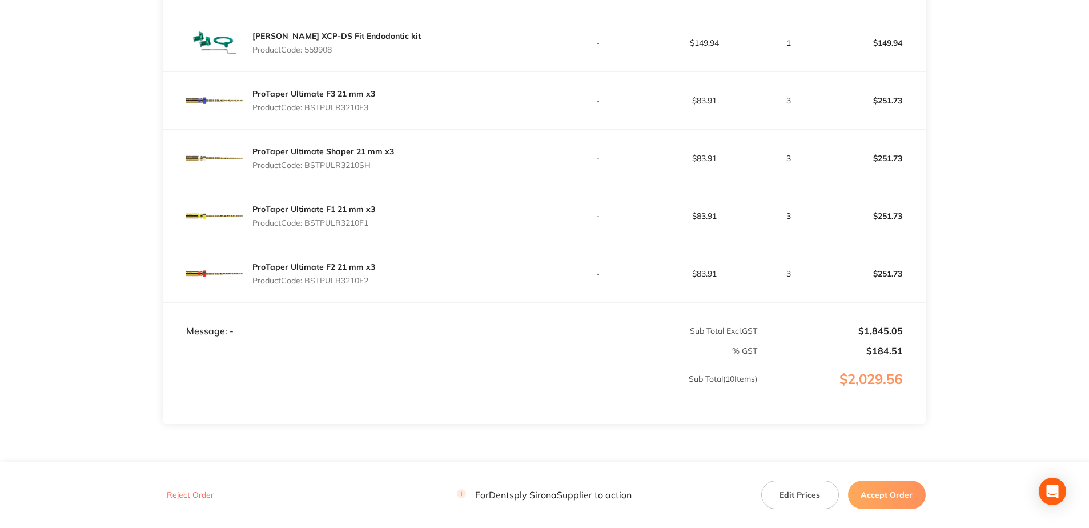
scroll to position [628, 0]
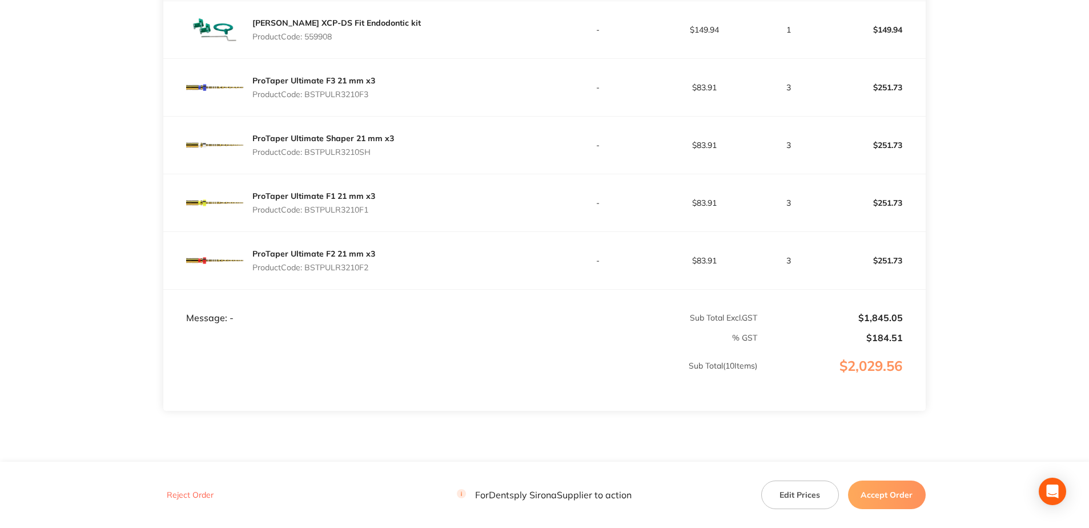
drag, startPoint x: 373, startPoint y: 216, endPoint x: 308, endPoint y: 213, distance: 64.6
click at [308, 213] on div "ProTaper Ultimate F1 21 mm x3 Product Code: BSTPULR3210F1" at bounding box center [313, 203] width 123 height 32
copy p "BSTPULR3210F1"
drag, startPoint x: 351, startPoint y: 275, endPoint x: 307, endPoint y: 273, distance: 44.0
click at [307, 273] on div "ProTaper Ultimate F2 21 mm x3 Product Code: BSTPULR3210F2" at bounding box center [353, 260] width 381 height 57
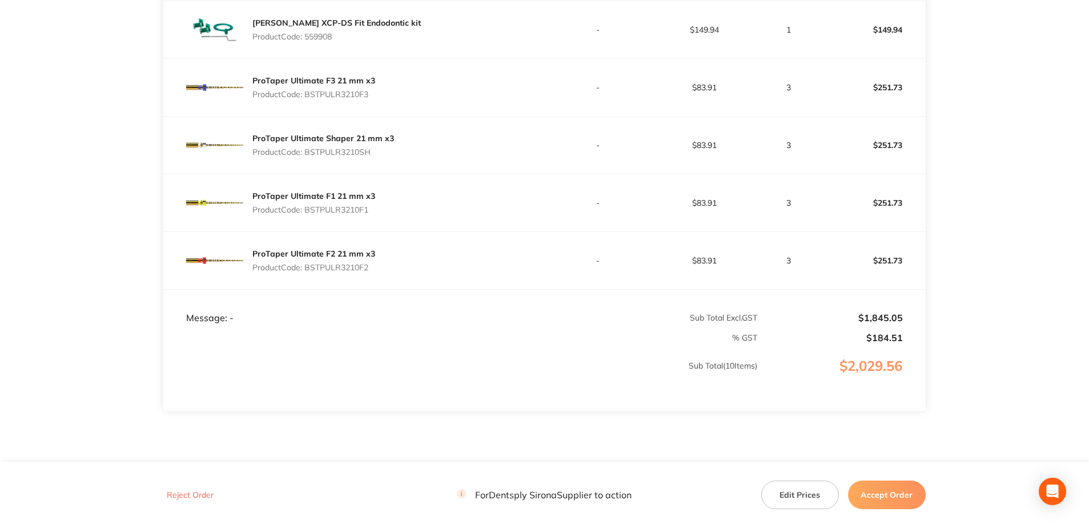
click at [817, 379] on button "Accept Order" at bounding box center [887, 494] width 78 height 29
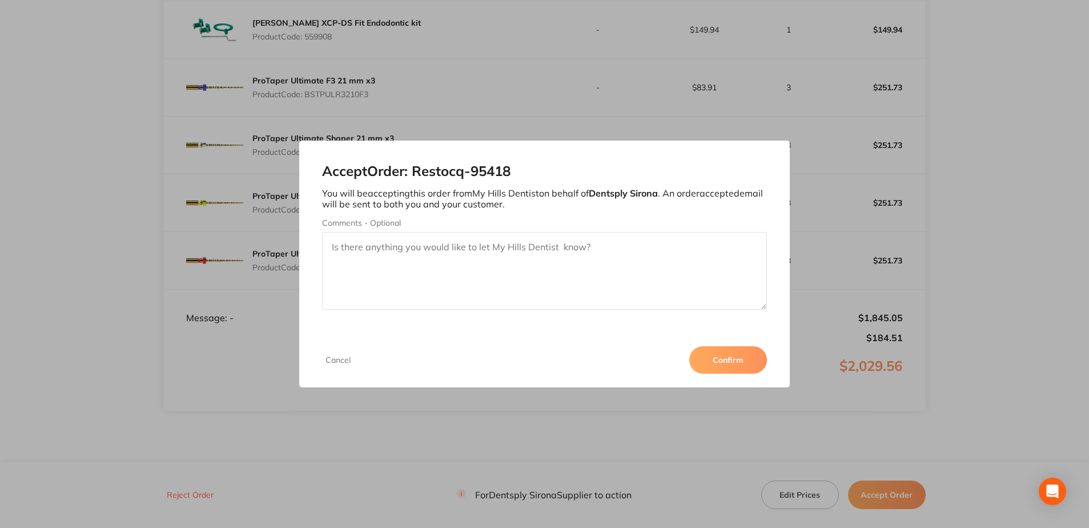
click at [712, 363] on button "Confirm" at bounding box center [728, 359] width 78 height 27
